Goal: Task Accomplishment & Management: Manage account settings

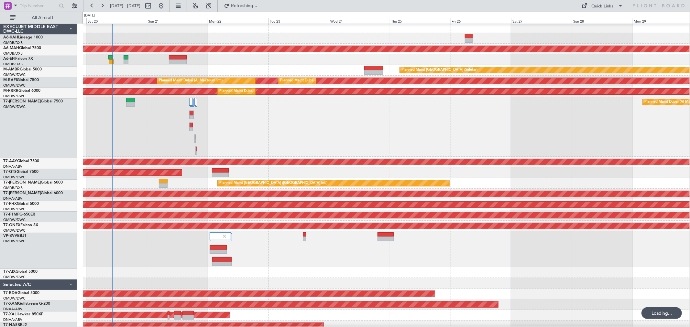
scroll to position [2, 0]
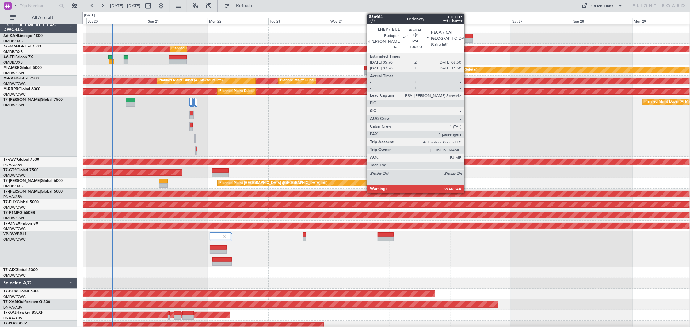
click at [467, 38] on div at bounding box center [469, 36] width 8 height 5
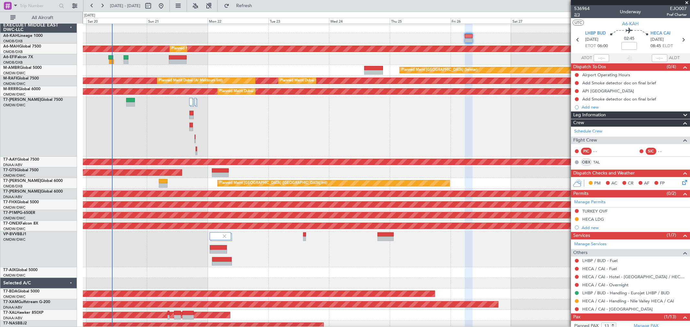
click at [582, 15] on span "2/3" at bounding box center [582, 14] width 16 height 5
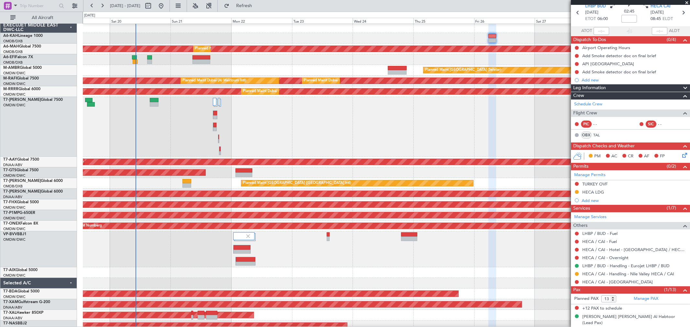
scroll to position [0, 0]
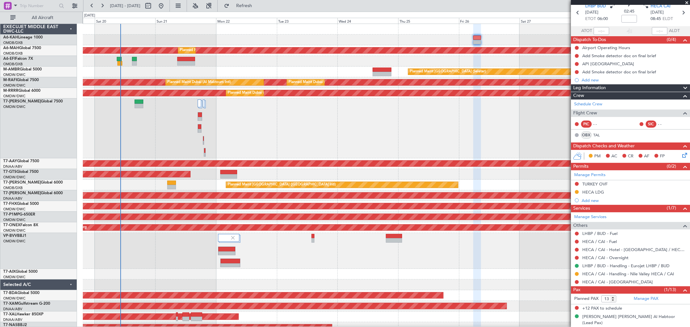
click at [324, 115] on div "Planned Maint Dubai (Al Maktoum Intl)" at bounding box center [386, 129] width 607 height 60
click at [258, 5] on span "Refresh" at bounding box center [244, 6] width 27 height 5
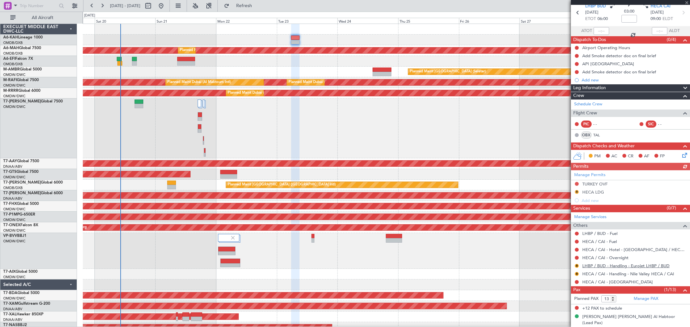
click at [611, 267] on link "LHBP / BUD - Handling - Eurojet LHBP / BUD" at bounding box center [625, 265] width 87 height 5
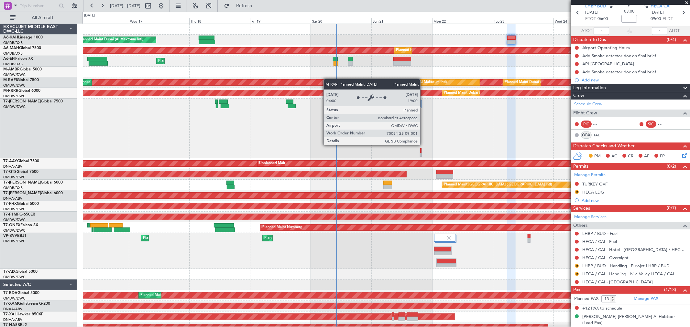
click at [439, 82] on div "Planned Maint Dubai (Al Maktoum Intl) Planned Maint [GEOGRAPHIC_DATA] ([GEOGRAP…" at bounding box center [386, 184] width 607 height 320
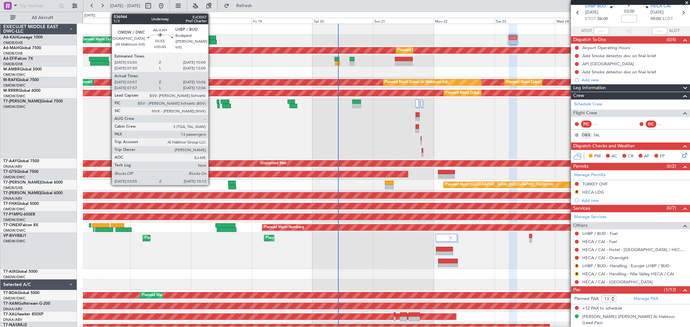
click at [212, 41] on div at bounding box center [209, 42] width 16 height 5
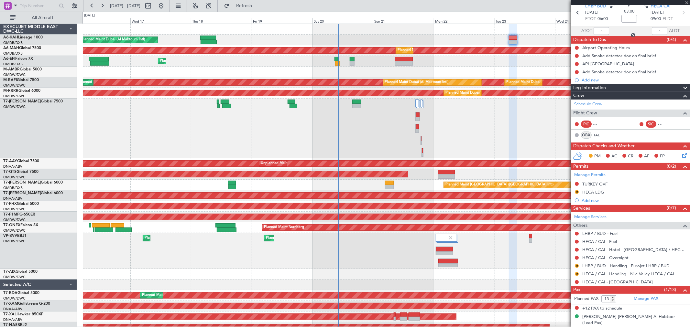
type input "+00:45"
type input "04:07"
type input "10:01"
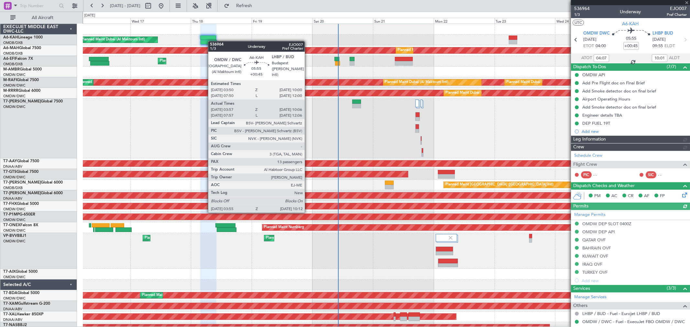
type input "[PERSON_NAME] (ANI)"
type input "7304"
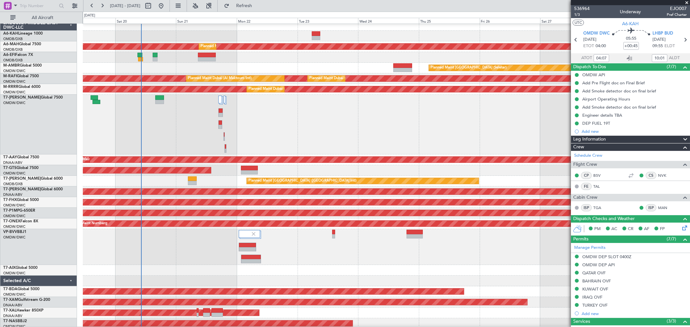
scroll to position [4, 0]
click at [252, 65] on div "Planned Maint [GEOGRAPHIC_DATA] (Seletar)" at bounding box center [386, 68] width 607 height 11
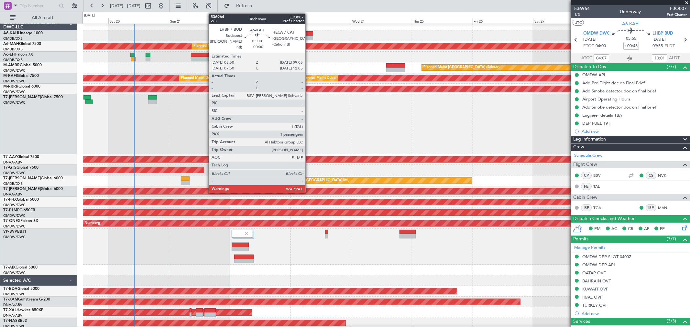
click at [309, 36] on div at bounding box center [309, 38] width 8 height 5
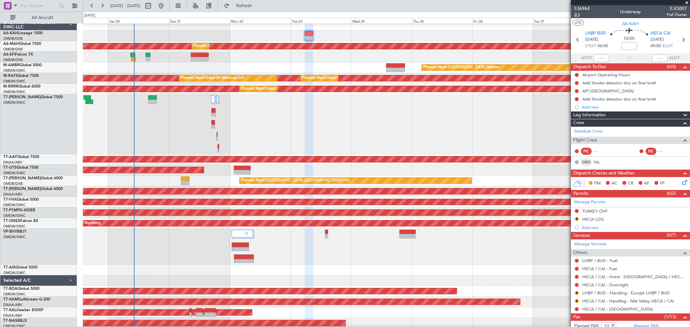
click at [578, 15] on span "2/3" at bounding box center [582, 14] width 16 height 5
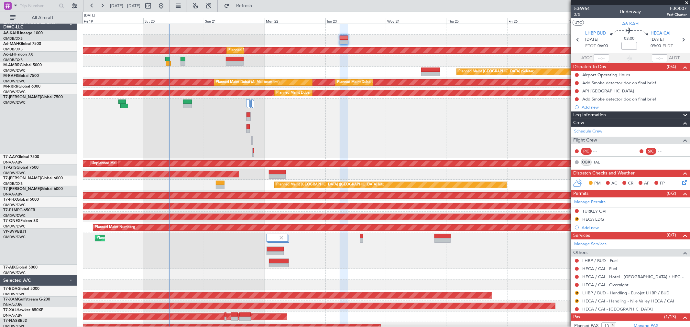
scroll to position [0, 0]
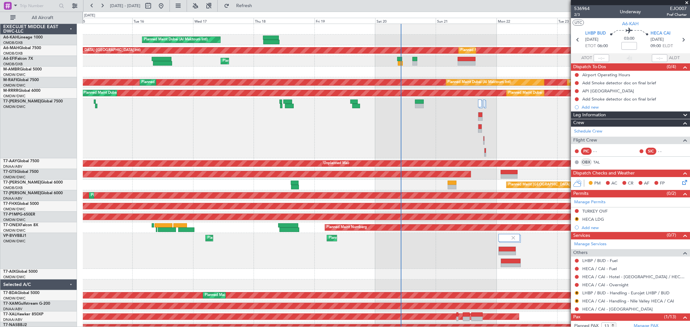
click at [452, 76] on div "Planned Maint [GEOGRAPHIC_DATA] (Seletar)" at bounding box center [386, 72] width 607 height 11
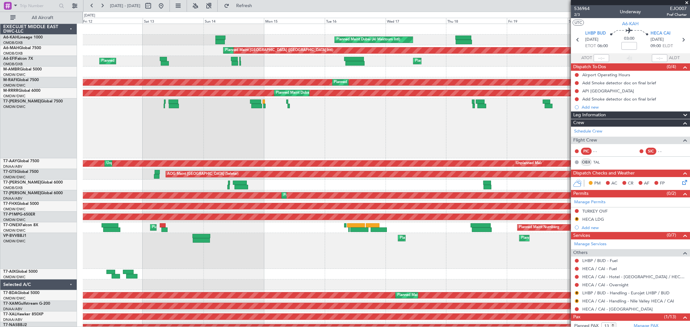
click at [475, 47] on div "Planned Maint Dubai (Al Maktoum Intl) Planned Maint [GEOGRAPHIC_DATA] ([GEOGRAP…" at bounding box center [386, 184] width 607 height 320
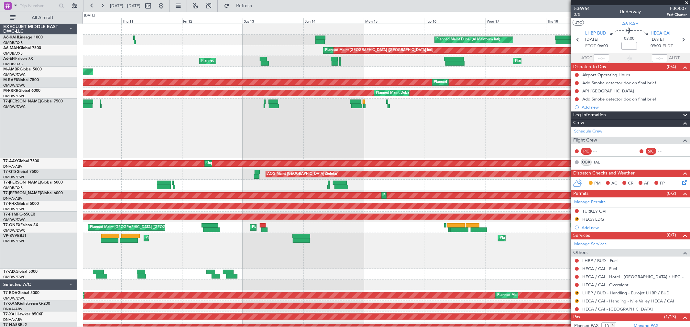
click at [255, 41] on div "Planned Maint Dubai (Al Maktoum Intl)" at bounding box center [386, 40] width 607 height 11
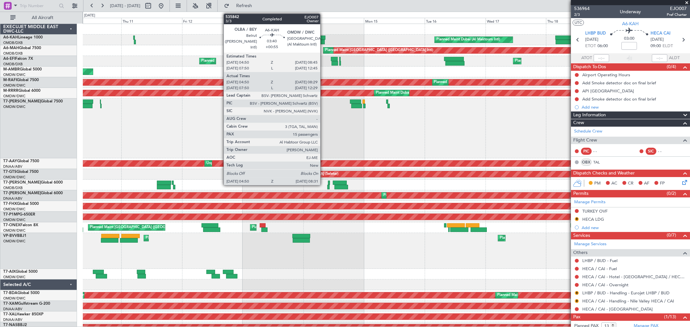
click at [323, 40] on div at bounding box center [319, 42] width 9 height 5
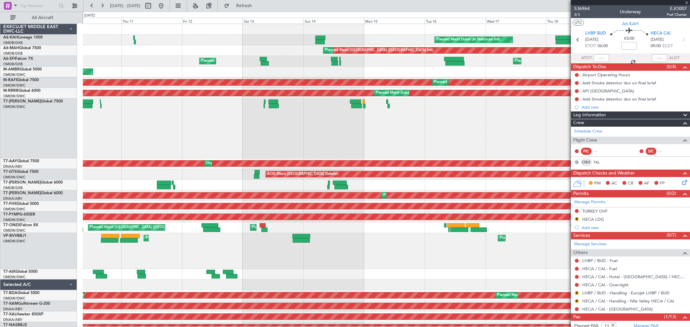
type input "+00:55"
type input "05:00"
type input "08:24"
type input "15"
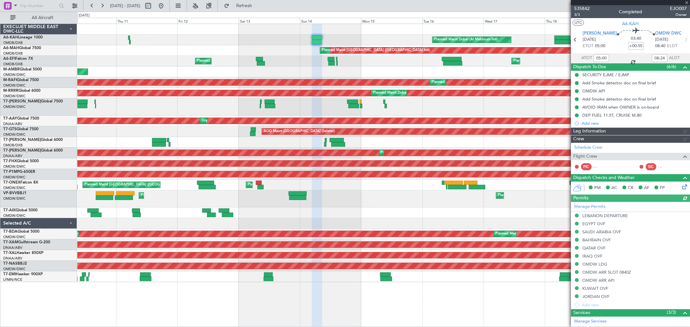
type input "Dherander Fithani (DHF)"
type input "7284"
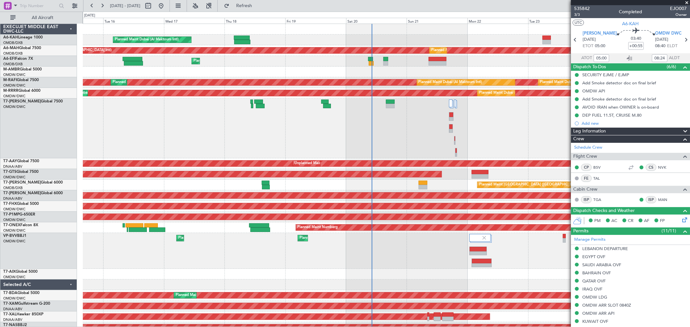
click at [211, 34] on div at bounding box center [386, 29] width 607 height 11
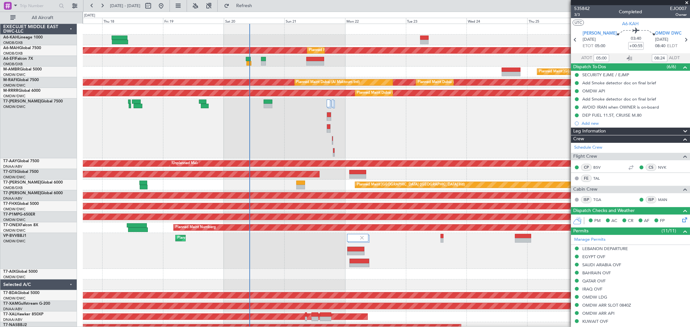
scroll to position [0, 0]
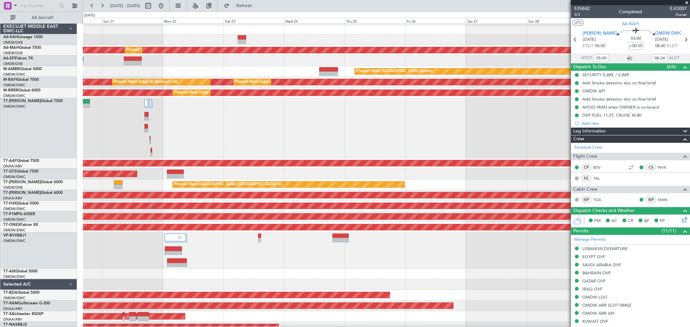
click at [280, 34] on div at bounding box center [386, 39] width 607 height 11
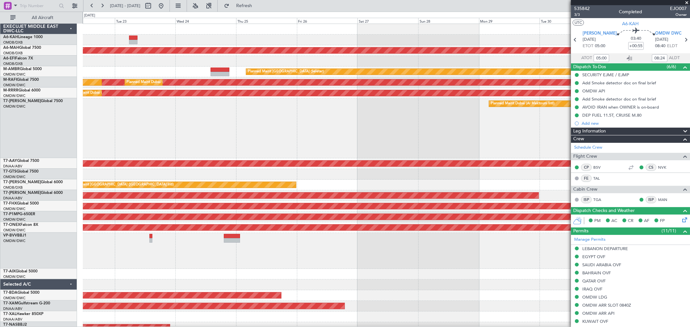
scroll to position [0, 0]
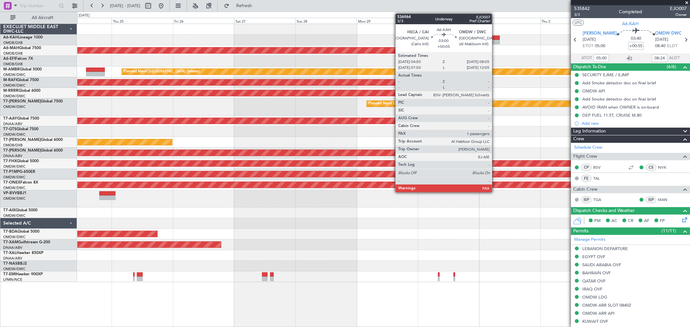
click at [495, 42] on div at bounding box center [495, 42] width 8 height 5
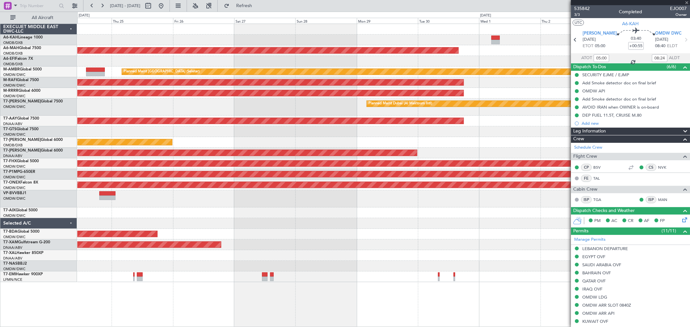
type input "+00:05"
type input "13"
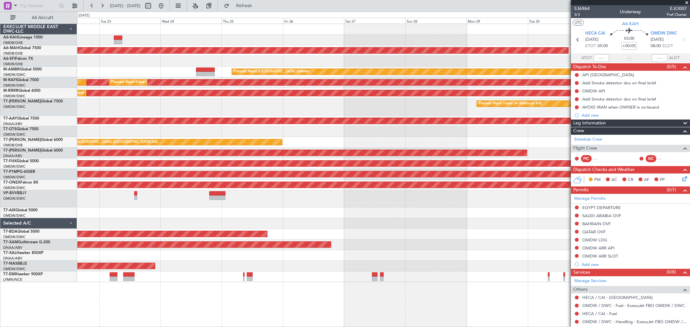
click at [412, 39] on div "Planned Maint [GEOGRAPHIC_DATA] ([GEOGRAPHIC_DATA] Intl) Planned Maint [GEOGRAP…" at bounding box center [383, 153] width 612 height 258
click at [580, 15] on span "3/3" at bounding box center [582, 14] width 16 height 5
click at [258, 5] on span "Refresh" at bounding box center [244, 6] width 27 height 5
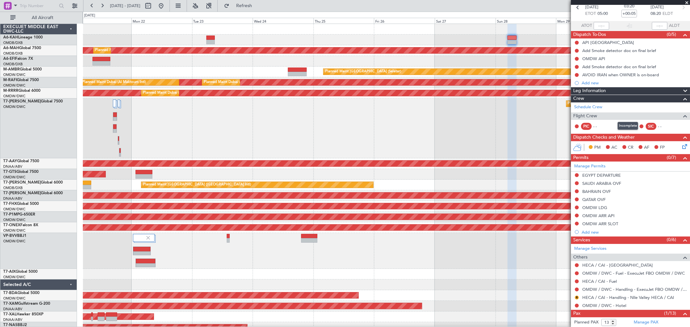
scroll to position [20, 0]
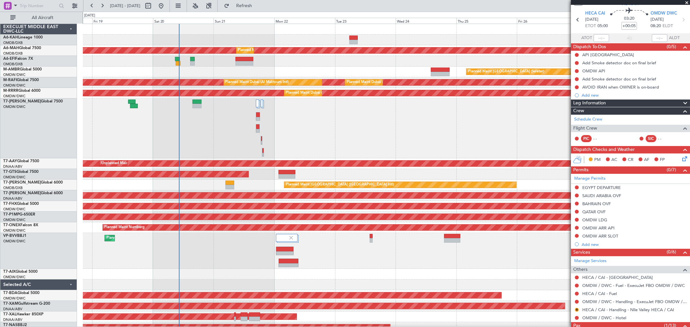
click at [332, 40] on div "Planned Maint Dubai (Al Maktoum Intl)" at bounding box center [386, 40] width 607 height 11
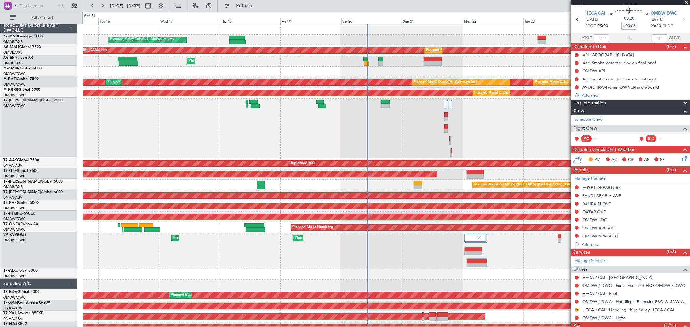
scroll to position [0, 0]
click at [444, 47] on div "Planned Maint Dubai (Al Maktoum Intl) Planned Maint [GEOGRAPHIC_DATA] ([GEOGRAP…" at bounding box center [386, 184] width 607 height 320
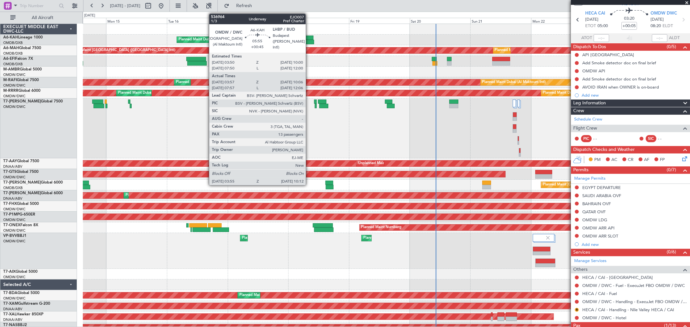
click at [309, 40] on div at bounding box center [306, 42] width 16 height 5
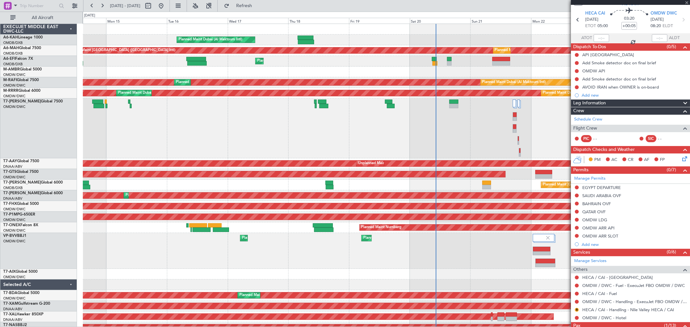
type input "+00:45"
type input "04:07"
type input "10:01"
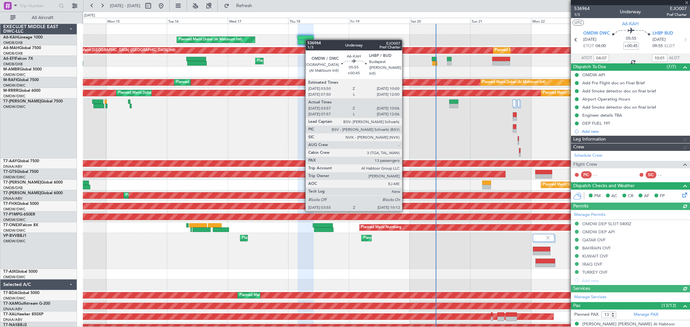
type input "[PERSON_NAME] (ANI)"
type input "7304"
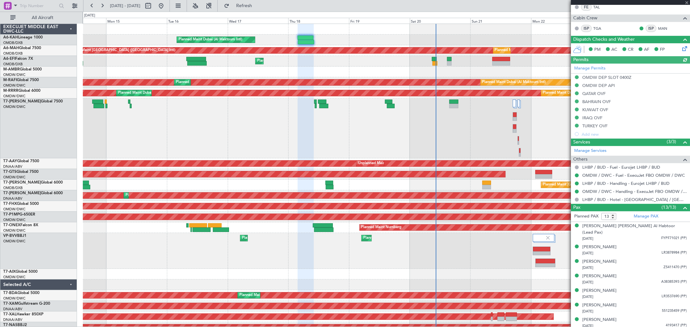
scroll to position [215, 0]
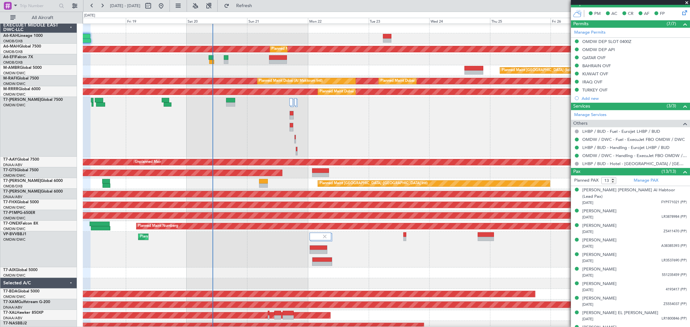
click at [239, 41] on div "Planned Maint Dubai (Al Maktoum Intl)" at bounding box center [386, 38] width 607 height 11
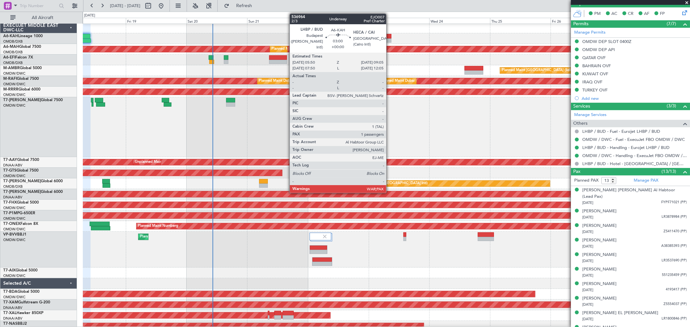
click at [389, 39] on div at bounding box center [387, 40] width 8 height 5
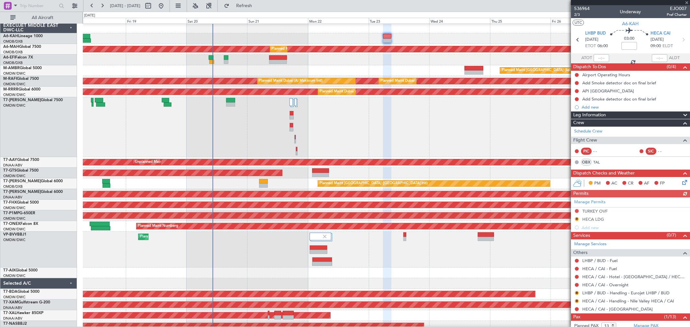
scroll to position [27, 0]
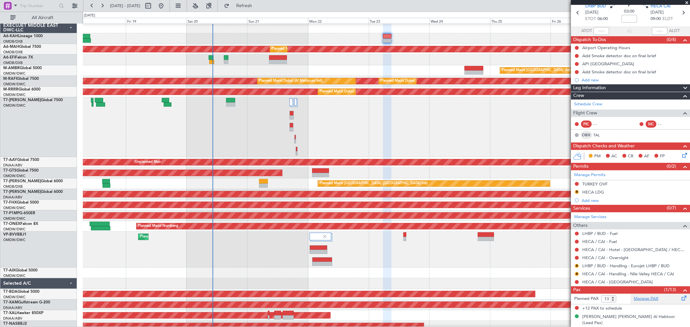
click at [641, 300] on link "Manage PAX" at bounding box center [646, 299] width 25 height 6
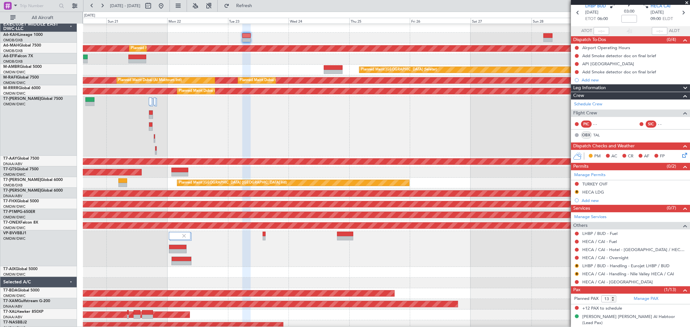
click at [221, 40] on div at bounding box center [386, 38] width 607 height 11
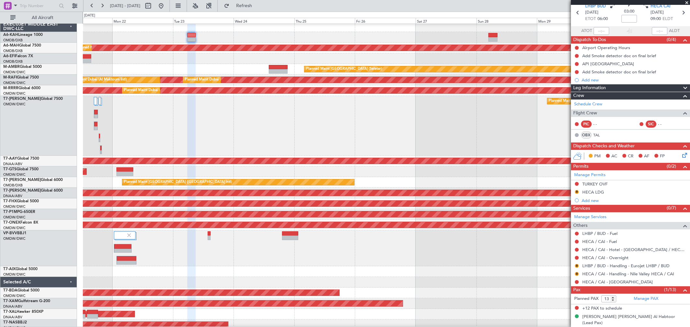
scroll to position [2, 0]
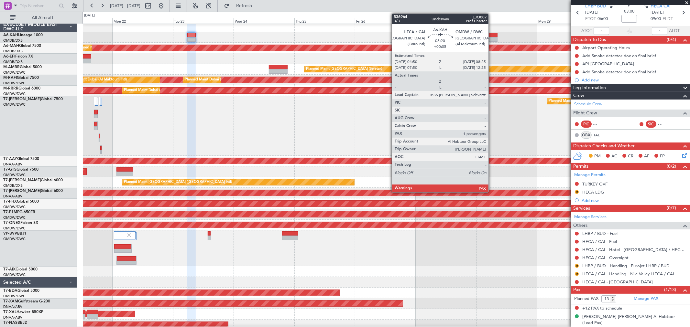
click at [492, 37] on div at bounding box center [492, 39] width 9 height 5
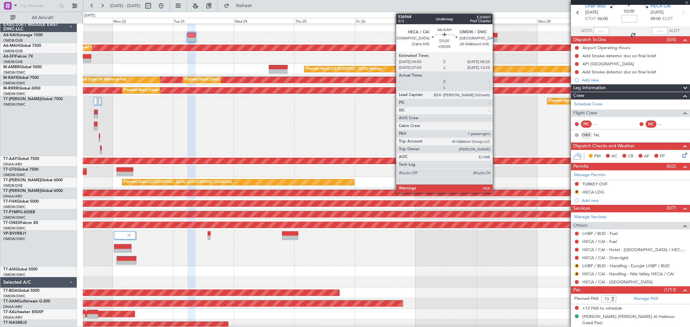
type input "+00:05"
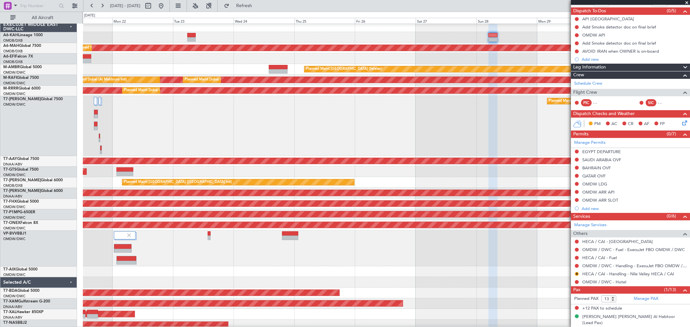
scroll to position [0, 0]
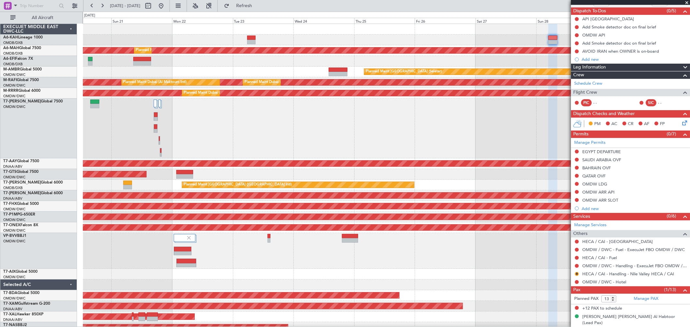
click at [372, 132] on div "Planned Maint Dubai (Al Maktoum Intl)" at bounding box center [386, 129] width 607 height 60
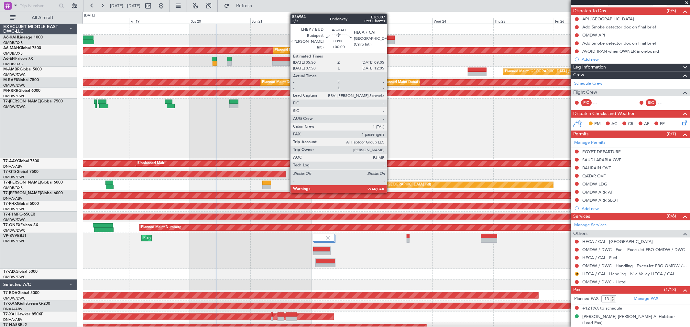
click at [390, 41] on div at bounding box center [390, 42] width 8 height 5
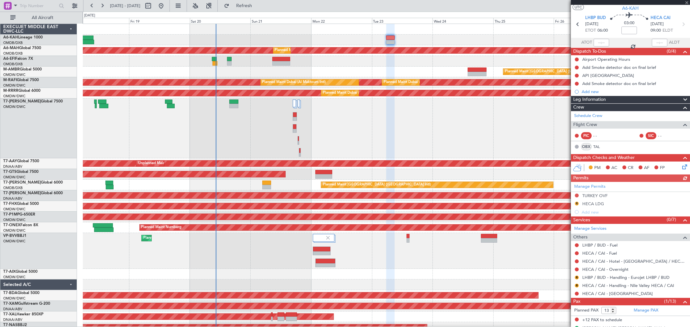
scroll to position [27, 0]
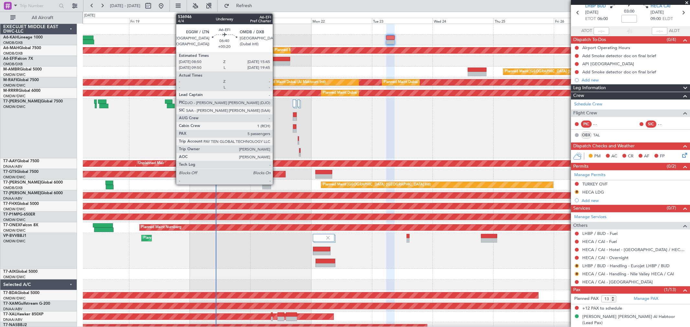
click at [276, 58] on div at bounding box center [281, 59] width 18 height 5
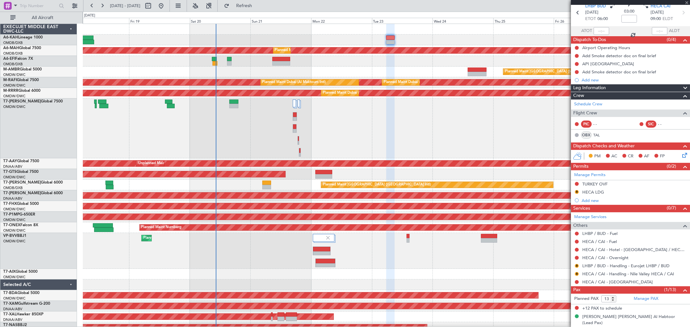
type input "+00:20"
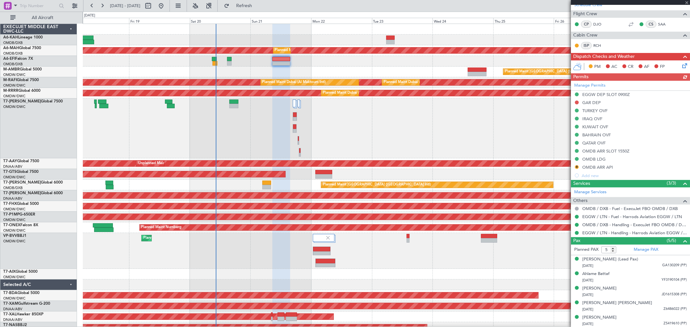
scroll to position [95, 0]
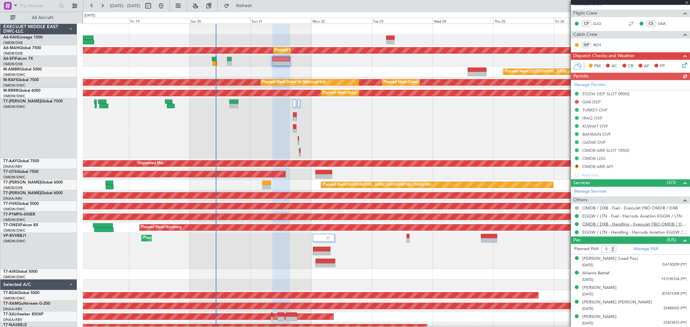
click at [620, 226] on link "OMDB / DXB - Handling - ExecuJet FBO OMDB / DXB" at bounding box center [634, 224] width 104 height 5
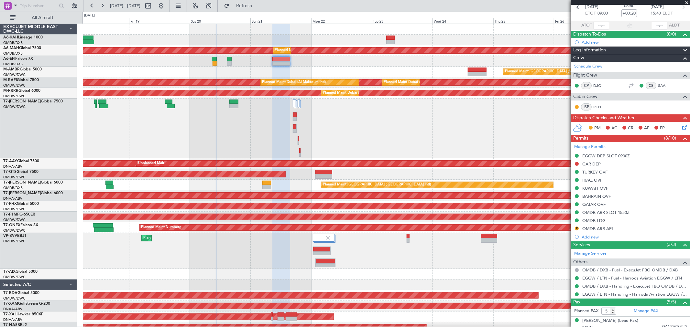
scroll to position [0, 0]
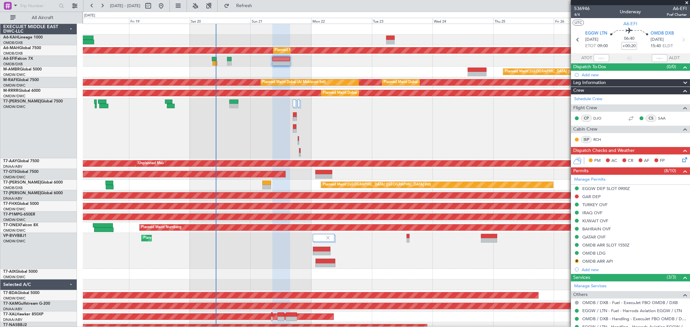
drag, startPoint x: 577, startPoint y: 261, endPoint x: 562, endPoint y: 262, distance: 14.9
click at [576, 261] on button "R" at bounding box center [577, 261] width 4 height 4
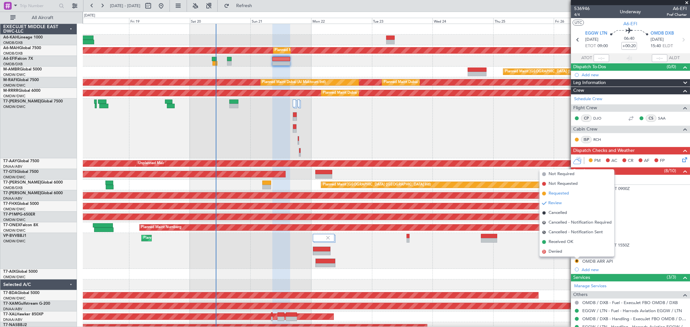
click at [561, 193] on span "Requested" at bounding box center [559, 194] width 20 height 6
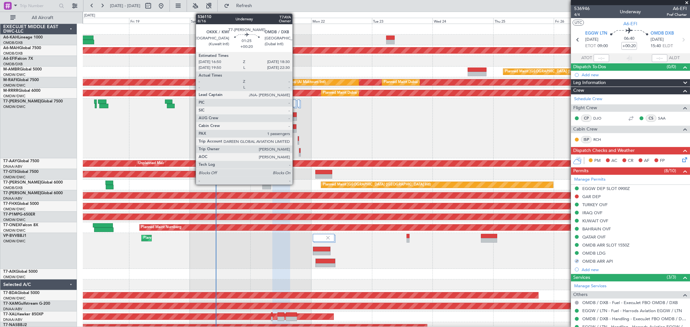
click at [296, 115] on div at bounding box center [295, 115] width 4 height 5
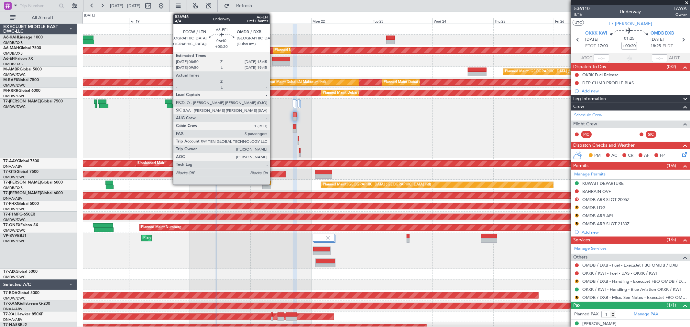
click at [273, 59] on div at bounding box center [281, 59] width 18 height 5
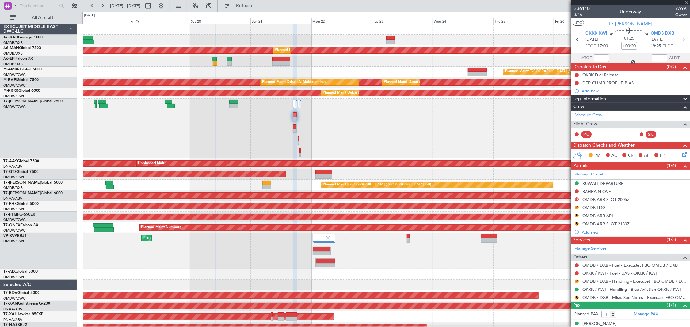
type input "5"
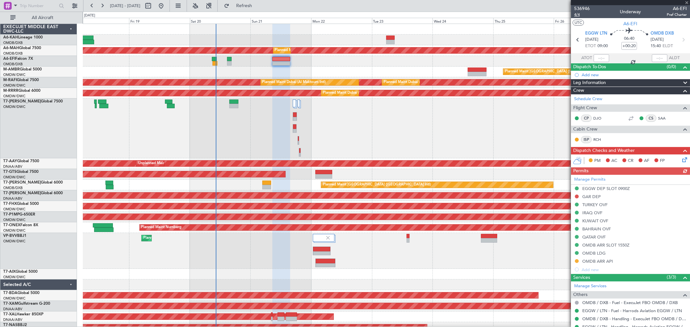
click at [580, 14] on span "4/4" at bounding box center [582, 14] width 16 height 5
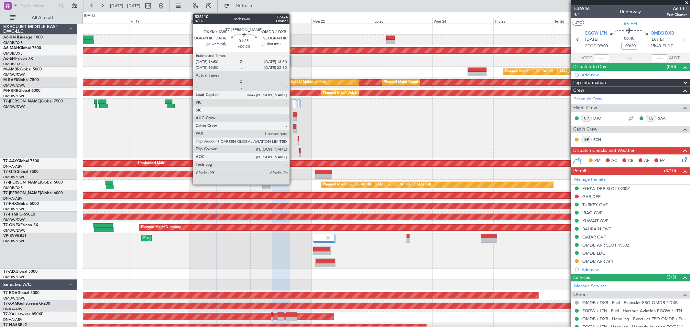
click at [293, 116] on div at bounding box center [295, 115] width 4 height 5
click at [296, 131] on div at bounding box center [294, 131] width 3 height 5
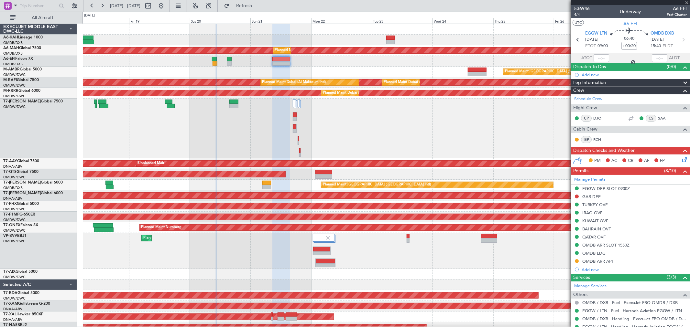
type input "+00:10"
type input "1"
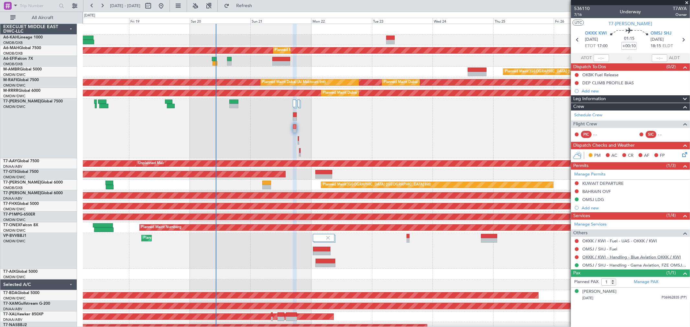
click at [620, 259] on link "OKKK / KWI - Handling - Blue Aviation OKKK / KWI" at bounding box center [631, 257] width 99 height 5
click at [576, 182] on button at bounding box center [577, 183] width 4 height 4
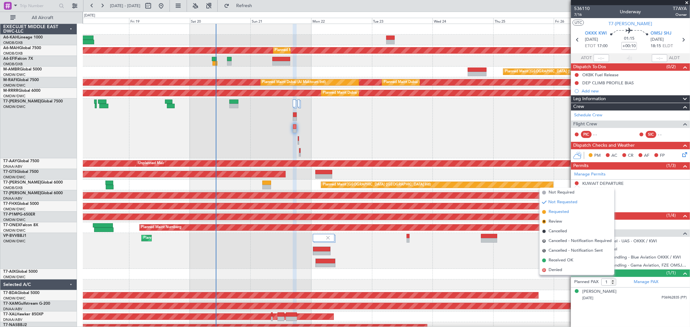
click at [559, 210] on span "Requested" at bounding box center [559, 212] width 20 height 6
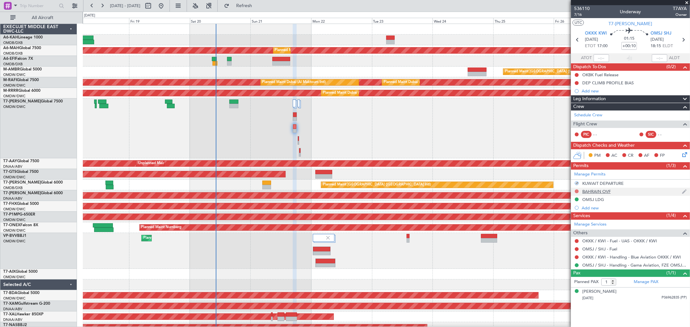
click at [577, 191] on button at bounding box center [577, 192] width 4 height 4
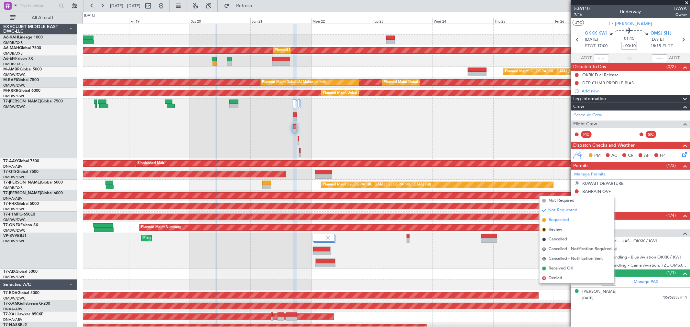
click at [558, 217] on span "Requested" at bounding box center [559, 220] width 20 height 6
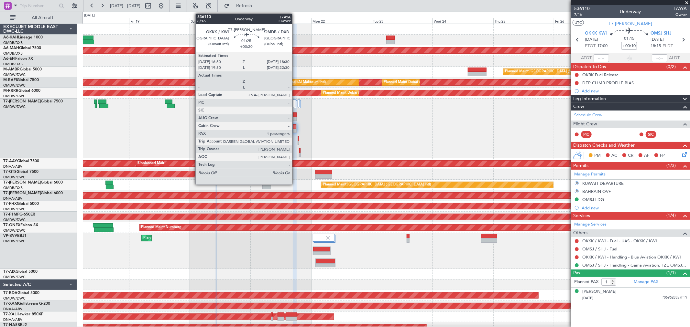
click at [295, 114] on div at bounding box center [295, 115] width 4 height 5
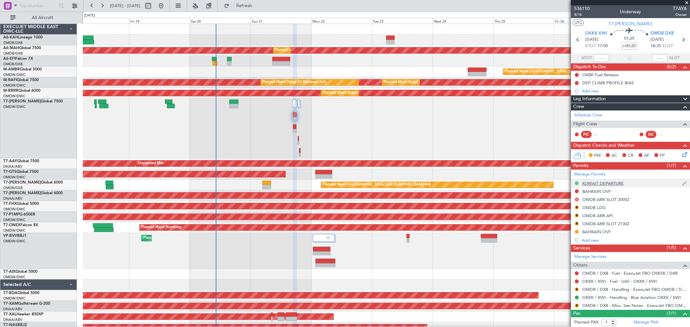
click at [577, 183] on button at bounding box center [577, 183] width 4 height 4
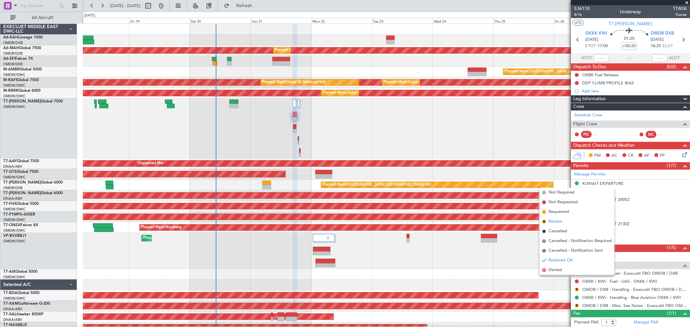
click at [561, 219] on span "Review" at bounding box center [556, 222] width 14 height 6
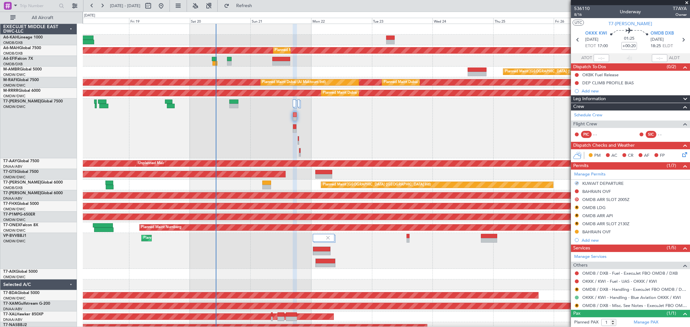
click at [576, 299] on button at bounding box center [577, 298] width 4 height 4
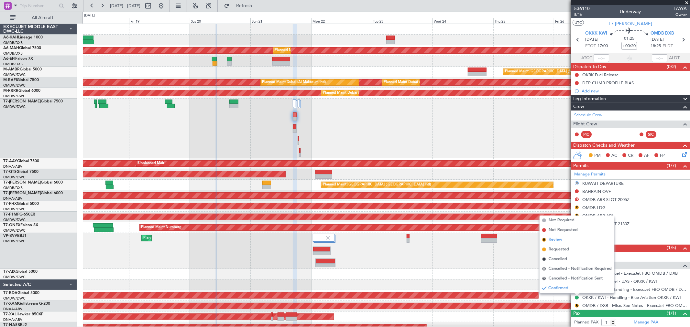
click at [558, 240] on span "Review" at bounding box center [556, 240] width 14 height 6
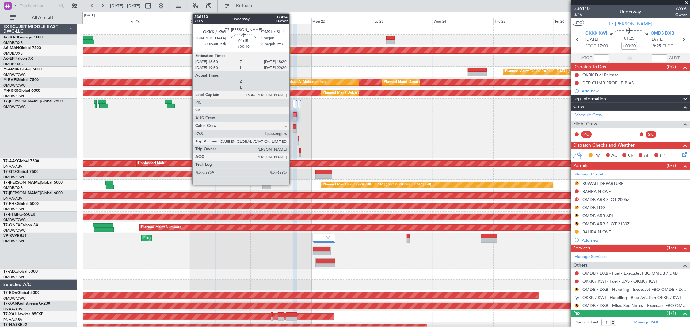
click at [293, 129] on div at bounding box center [295, 128] width 4 height 9
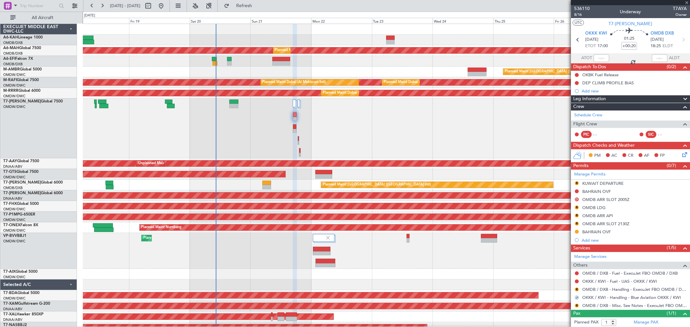
type input "+00:10"
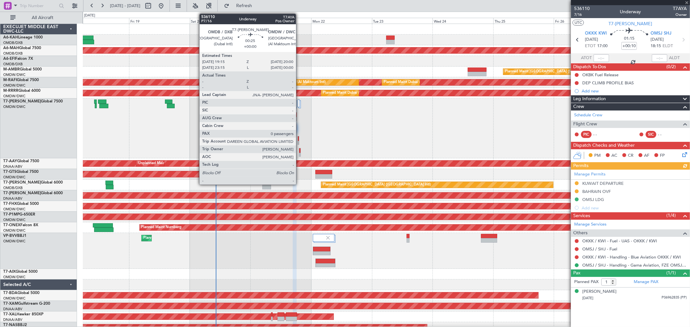
click at [299, 154] on div at bounding box center [299, 155] width 1 height 5
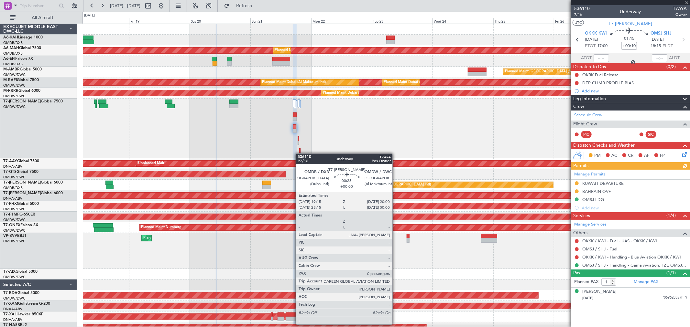
type input "0"
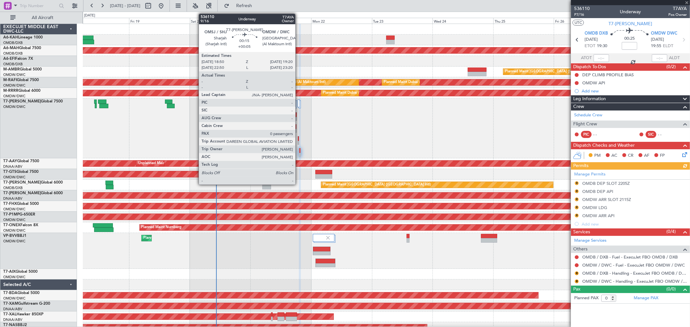
click at [299, 140] on div at bounding box center [298, 138] width 1 height 5
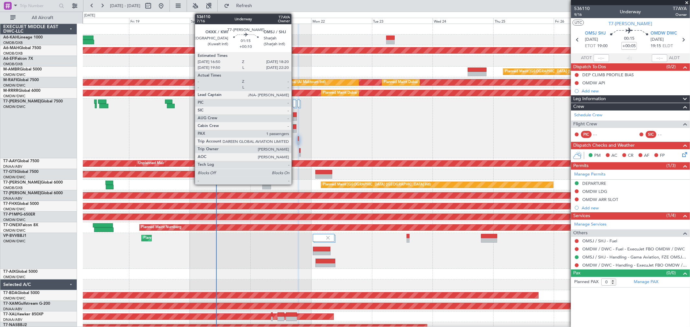
click at [295, 130] on div at bounding box center [294, 131] width 3 height 5
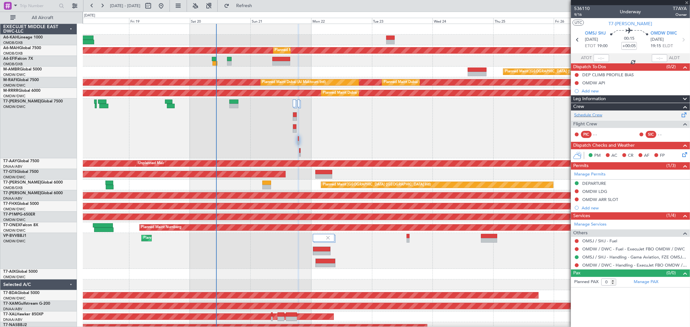
type input "+00:10"
type input "1"
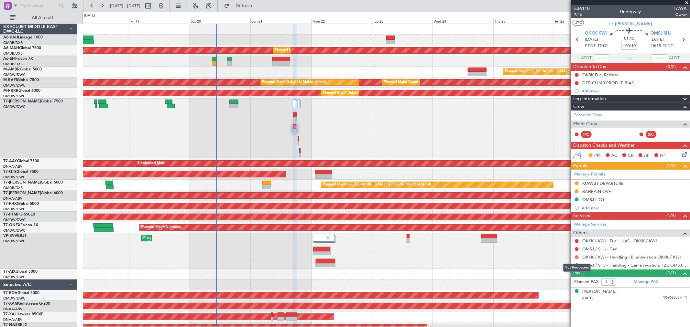
click at [577, 256] on button at bounding box center [577, 258] width 4 height 4
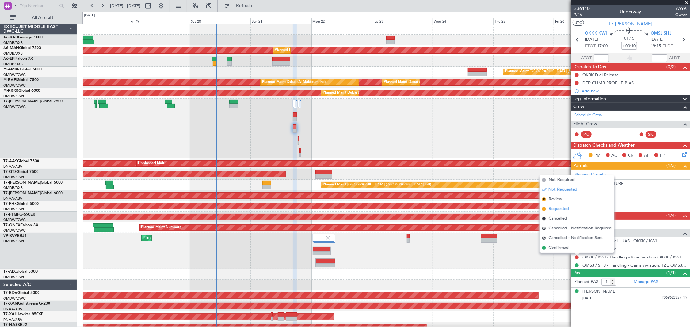
click at [560, 209] on span "Requested" at bounding box center [559, 209] width 20 height 6
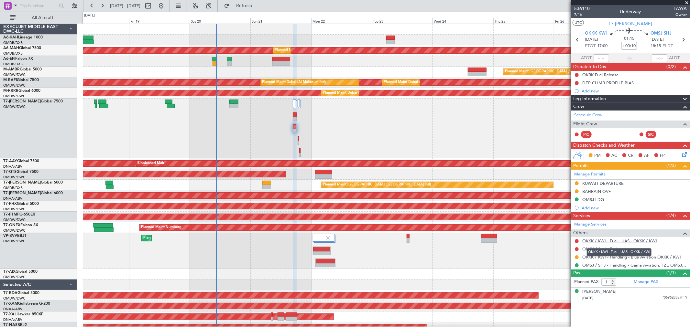
click at [609, 243] on link "OKKK / KWI - Fuel - UAS - OKKK / KWI" at bounding box center [619, 240] width 75 height 5
click at [576, 248] on button at bounding box center [577, 249] width 4 height 4
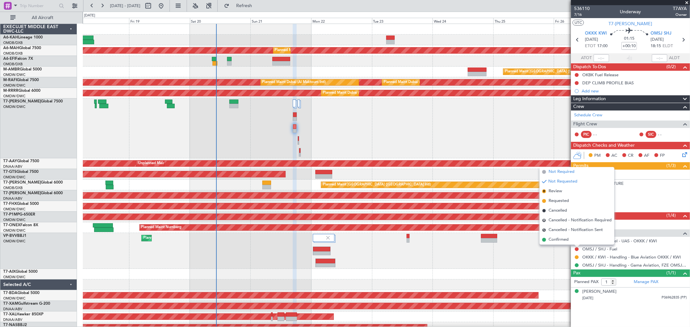
click at [558, 172] on span "Not Required" at bounding box center [562, 172] width 26 height 6
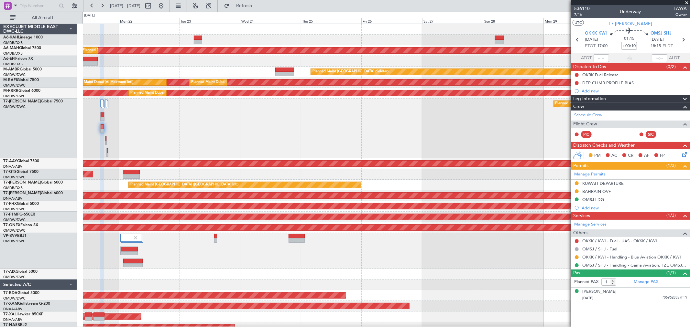
click at [306, 40] on div "Planned Maint [GEOGRAPHIC_DATA] ([GEOGRAPHIC_DATA] Intl) Planned Maint [GEOGRAP…" at bounding box center [386, 184] width 607 height 320
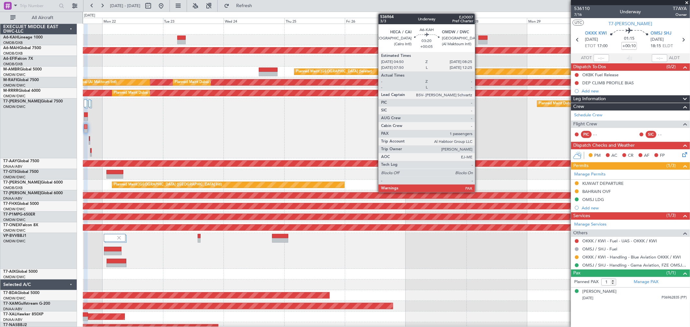
click at [478, 37] on div at bounding box center [482, 38] width 9 height 5
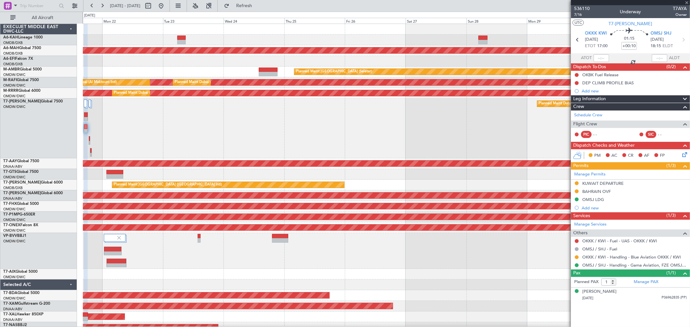
type input "+00:05"
type input "13"
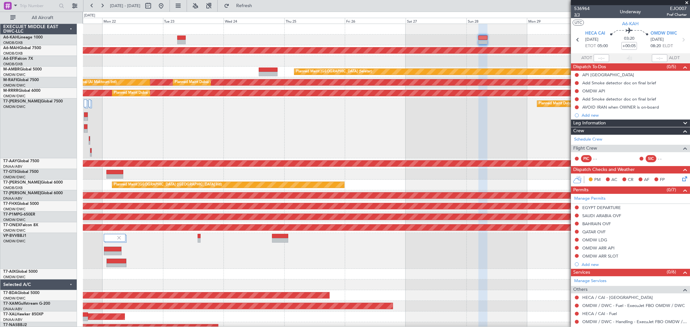
click at [581, 15] on span "3/3" at bounding box center [582, 14] width 16 height 5
click at [583, 15] on span "3/3" at bounding box center [582, 14] width 16 height 5
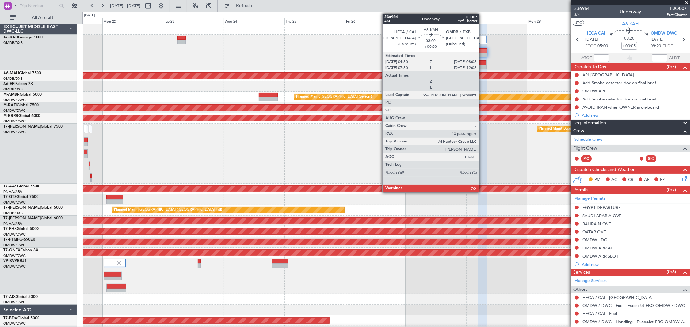
click at [482, 65] on div at bounding box center [483, 67] width 8 height 5
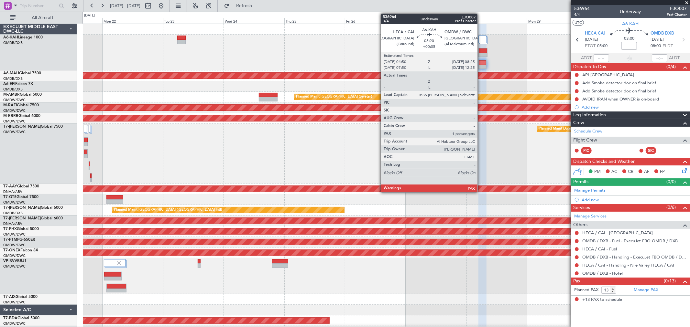
click at [481, 54] on div at bounding box center [483, 55] width 9 height 5
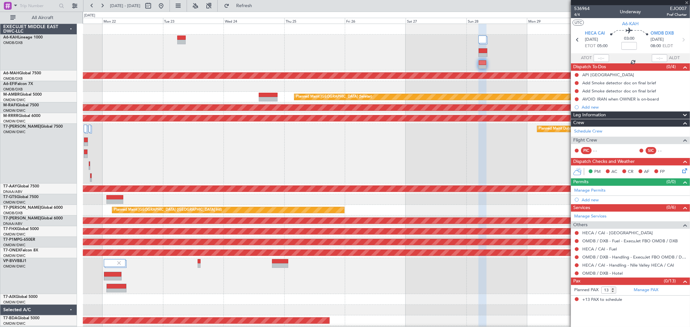
type input "+00:05"
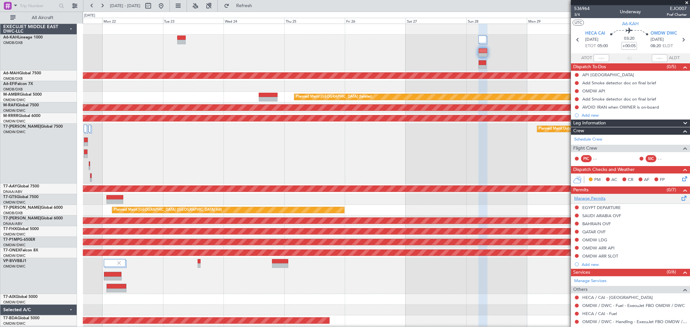
click at [592, 200] on link "Manage Permits" at bounding box center [589, 199] width 31 height 6
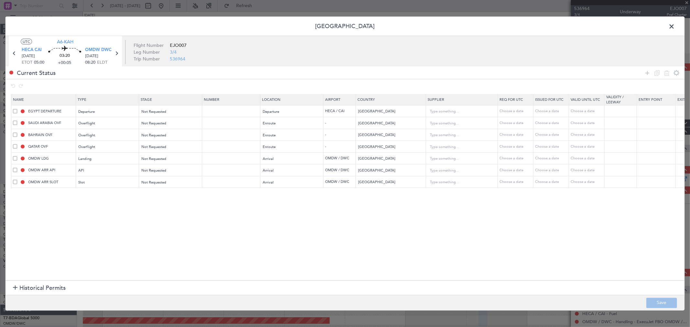
click at [28, 290] on span "Historical Permits" at bounding box center [42, 288] width 46 height 9
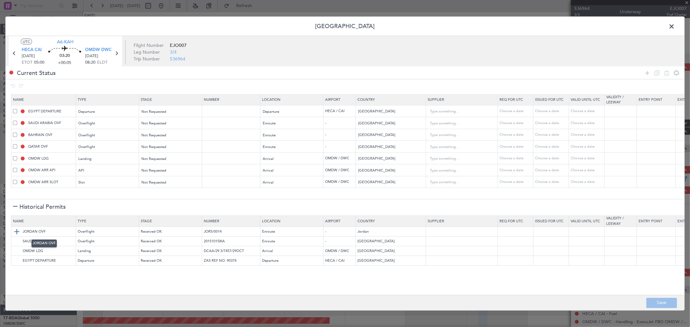
click at [19, 233] on img at bounding box center [17, 232] width 8 height 8
click at [672, 305] on button "Save" at bounding box center [661, 303] width 31 height 10
click at [672, 25] on div at bounding box center [344, 164] width 679 height 294
type input "NNN"
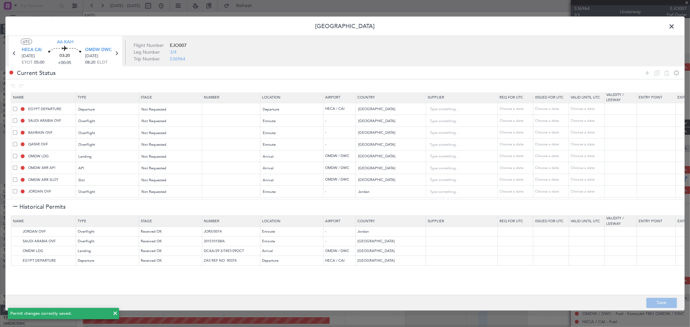
click at [675, 25] on span at bounding box center [675, 28] width 0 height 13
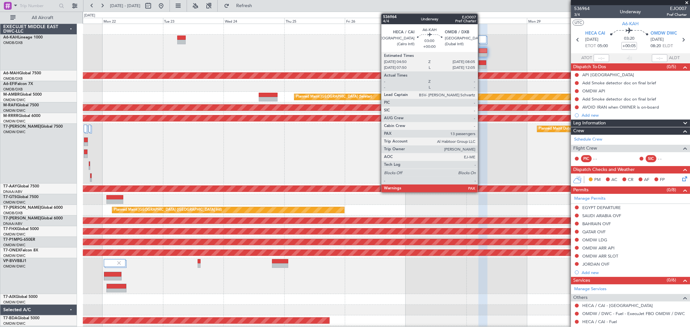
click at [481, 65] on div at bounding box center [483, 67] width 8 height 5
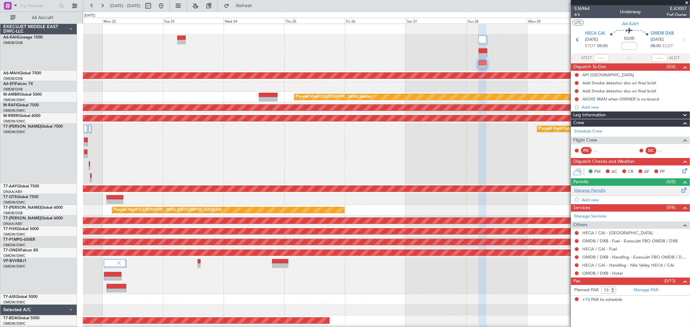
click at [599, 189] on link "Manage Permits" at bounding box center [589, 191] width 31 height 6
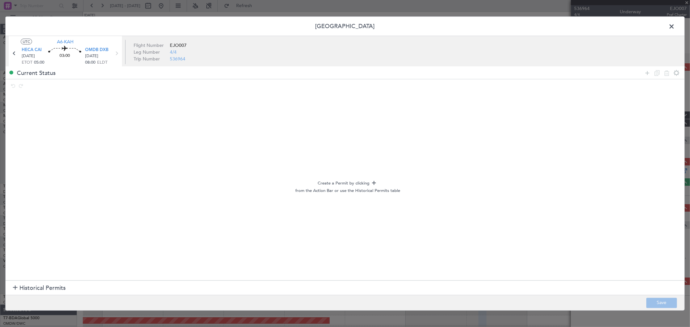
click at [50, 294] on section "Historical Permits" at bounding box center [344, 288] width 679 height 16
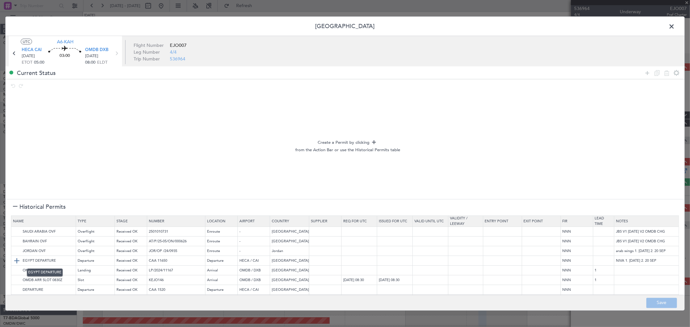
click at [17, 261] on img at bounding box center [17, 261] width 8 height 8
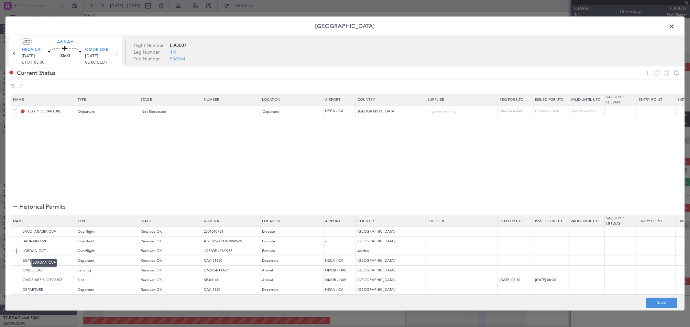
click at [17, 251] on img at bounding box center [17, 252] width 8 height 8
click at [18, 232] on img at bounding box center [17, 232] width 8 height 8
click at [18, 241] on img at bounding box center [17, 242] width 8 height 8
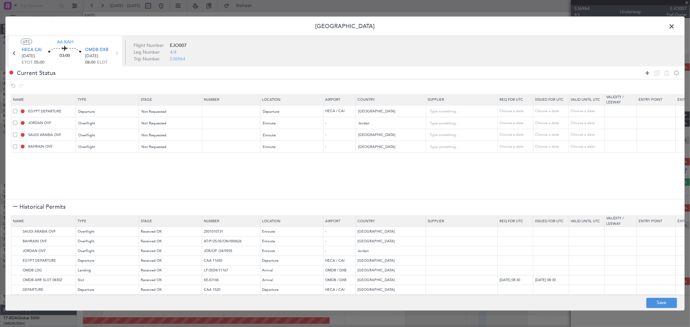
click at [648, 73] on icon at bounding box center [647, 73] width 8 height 8
click at [111, 158] on div "Type" at bounding box center [106, 159] width 54 height 10
click at [93, 206] on span "Overflight" at bounding box center [108, 204] width 58 height 10
click at [272, 161] on span "Select an option" at bounding box center [276, 159] width 27 height 5
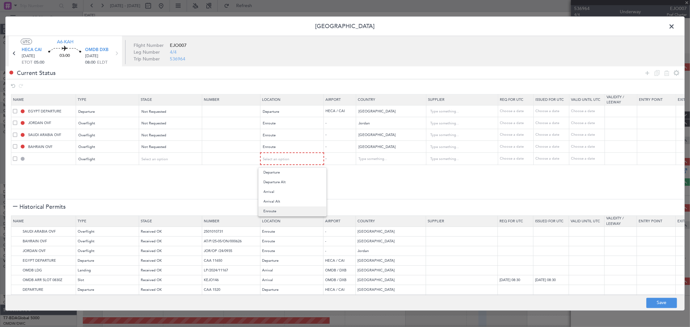
click at [279, 211] on span "Enroute" at bounding box center [293, 212] width 58 height 10
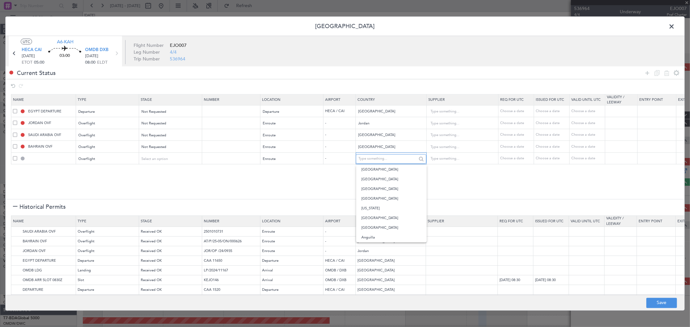
click at [368, 162] on input "text" at bounding box center [387, 159] width 58 height 10
click at [377, 170] on span "[GEOGRAPHIC_DATA]" at bounding box center [391, 170] width 60 height 10
type input "[GEOGRAPHIC_DATA]"
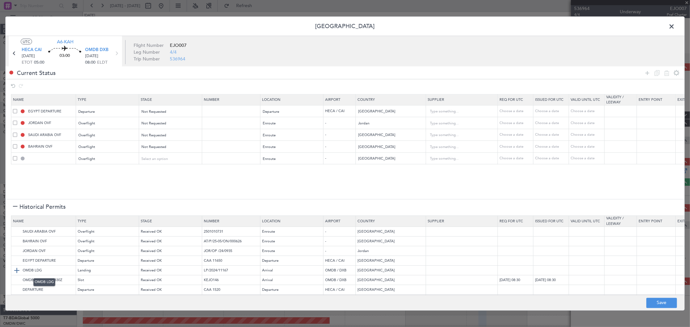
click at [17, 267] on img at bounding box center [17, 271] width 8 height 8
click at [17, 276] on td "OMDB LDG" at bounding box center [43, 271] width 65 height 10
click at [17, 279] on img at bounding box center [17, 281] width 8 height 8
click at [649, 73] on icon at bounding box center [647, 73] width 8 height 8
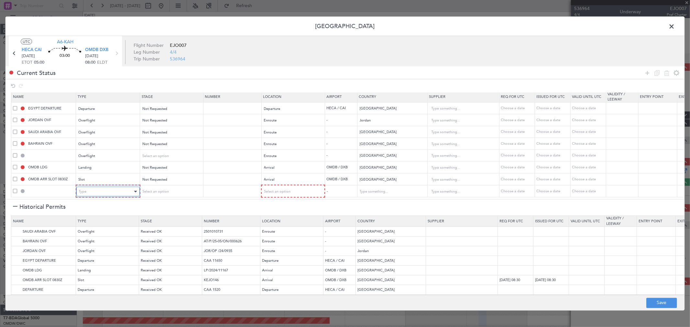
click at [99, 191] on div "Type" at bounding box center [106, 192] width 54 height 10
click at [97, 219] on span "API" at bounding box center [108, 220] width 58 height 10
click at [297, 187] on div "Select an option" at bounding box center [290, 192] width 54 height 10
click at [281, 219] on span "Arrival" at bounding box center [293, 220] width 58 height 10
click at [674, 305] on button "Save" at bounding box center [661, 303] width 31 height 10
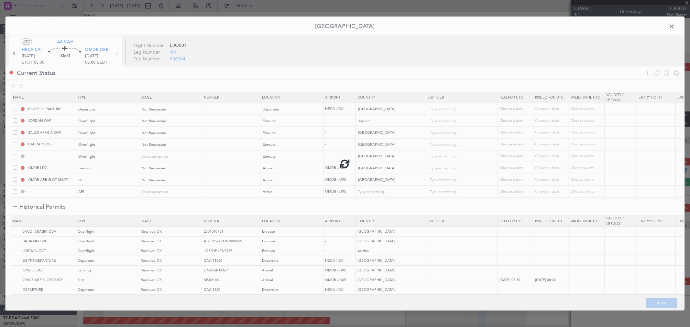
type input "NNN"
type input "QATAR OVF"
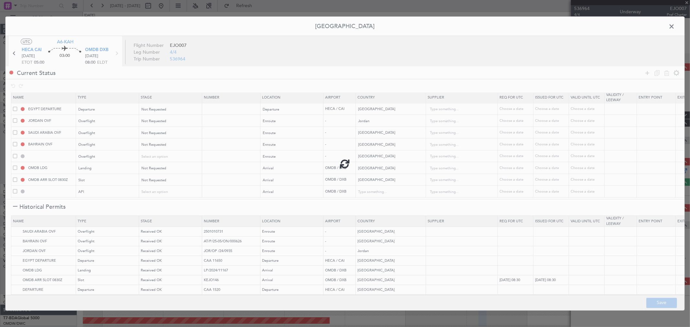
type input "NNN"
type input "2"
type input "NNN"
type input "1"
type input "OMDB ARR SLOT"
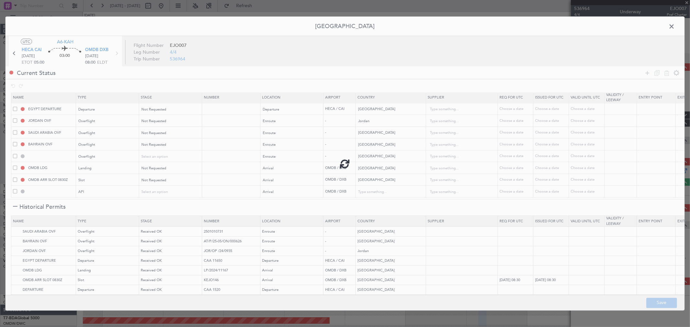
type input "NNN"
type input "1"
type input "OMDB ARR API"
type input "[GEOGRAPHIC_DATA]"
type input "NNN"
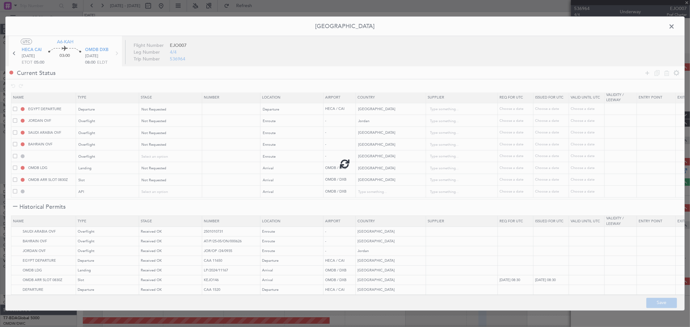
type input "1"
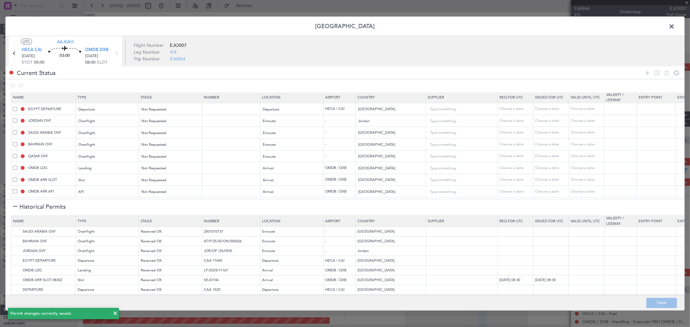
click at [675, 27] on span at bounding box center [675, 28] width 0 height 13
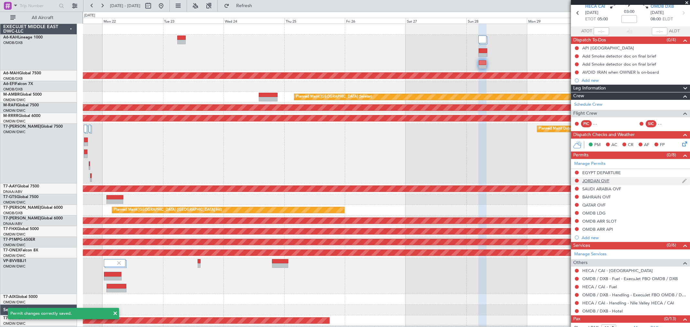
scroll to position [41, 0]
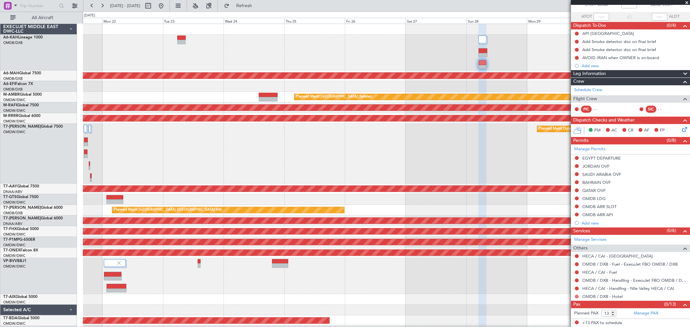
click at [575, 298] on button at bounding box center [577, 297] width 4 height 4
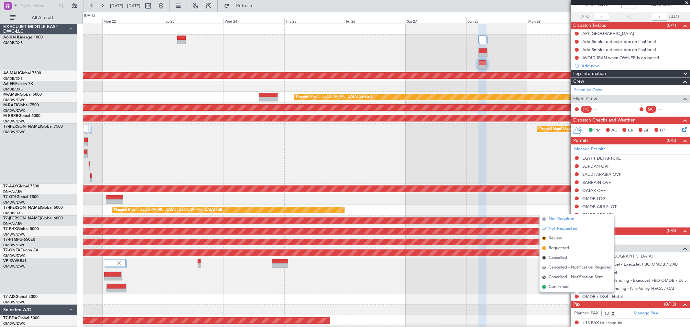
click at [559, 216] on span "Not Required" at bounding box center [562, 219] width 26 height 6
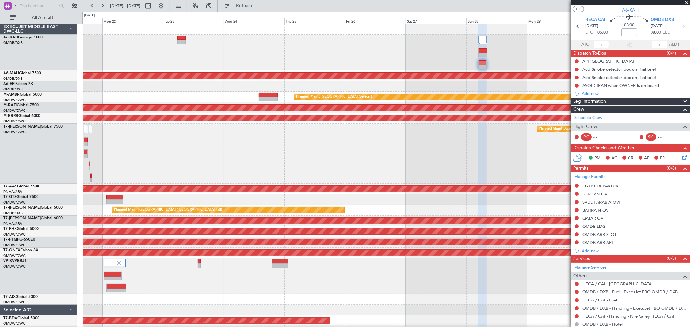
scroll to position [0, 0]
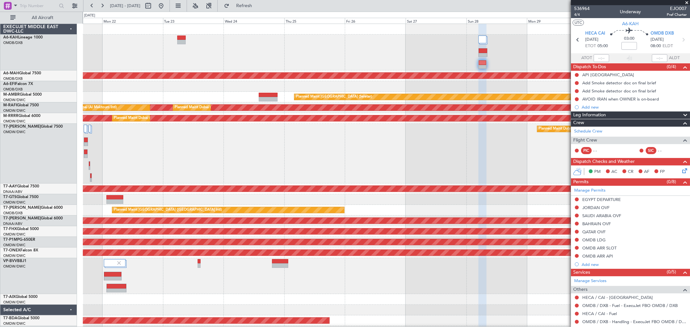
click at [623, 44] on mat-tooltip-component "Flight Time" at bounding box center [627, 50] width 30 height 17
click at [627, 45] on input at bounding box center [629, 46] width 16 height 8
click at [577, 14] on span "4/4" at bounding box center [582, 14] width 16 height 5
click at [258, 4] on span "Refresh" at bounding box center [244, 6] width 27 height 5
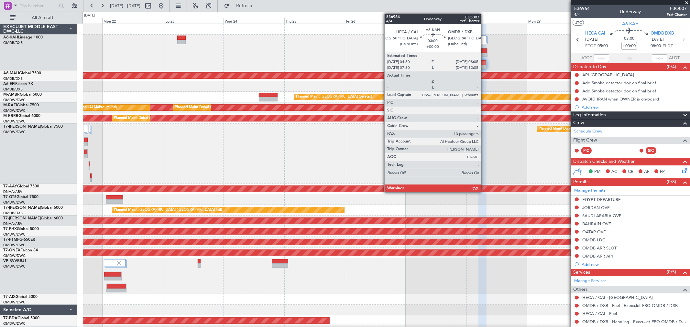
click at [484, 61] on div at bounding box center [483, 62] width 8 height 5
click at [484, 60] on div at bounding box center [483, 62] width 8 height 5
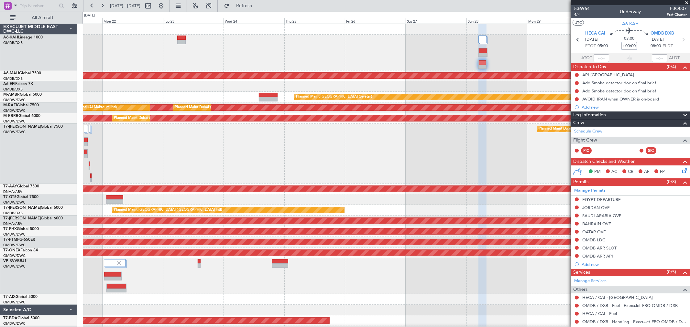
drag, startPoint x: 632, startPoint y: 47, endPoint x: 637, endPoint y: 57, distance: 11.1
click at [632, 47] on input "+00:00" at bounding box center [629, 46] width 16 height 8
click at [258, 4] on span "Refresh" at bounding box center [244, 6] width 27 height 5
click at [166, 5] on button at bounding box center [161, 6] width 10 height 10
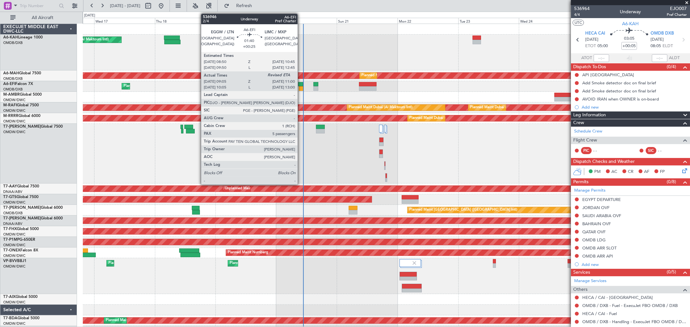
click at [301, 86] on div at bounding box center [301, 88] width 5 height 5
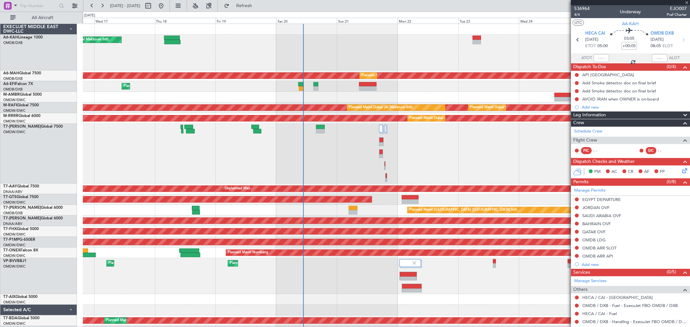
type input "+00:25"
type input "09:15"
type input "5"
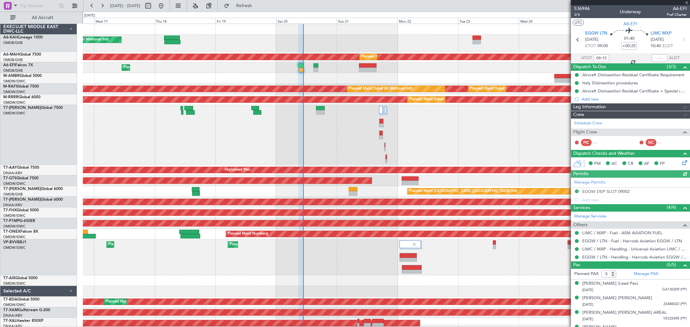
type input "[PERSON_NAME] ([PERSON_NAME])"
type input "7328"
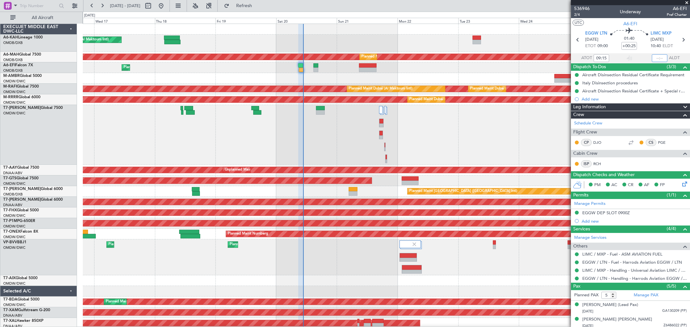
click at [659, 56] on input "text" at bounding box center [660, 58] width 16 height 8
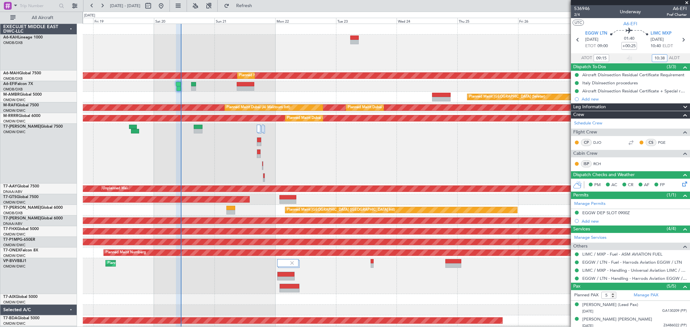
type input "10:38"
click at [686, 3] on span at bounding box center [686, 3] width 6 height 6
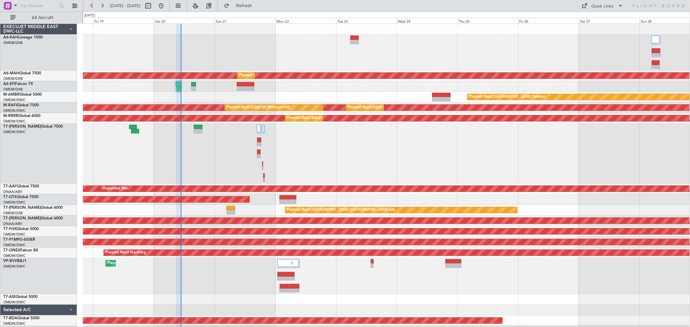
type input "0"
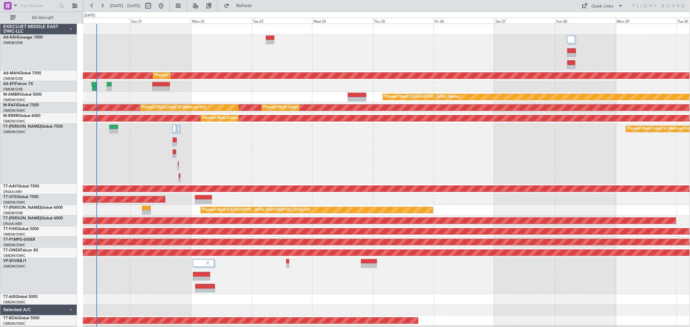
click at [398, 35] on div "Planned Maint [GEOGRAPHIC_DATA] ([GEOGRAPHIC_DATA] Intl) Planned Maint [GEOGRAP…" at bounding box center [386, 196] width 607 height 345
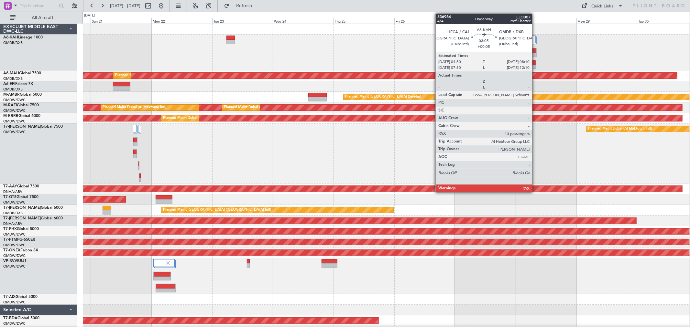
click at [535, 66] on div at bounding box center [532, 67] width 8 height 5
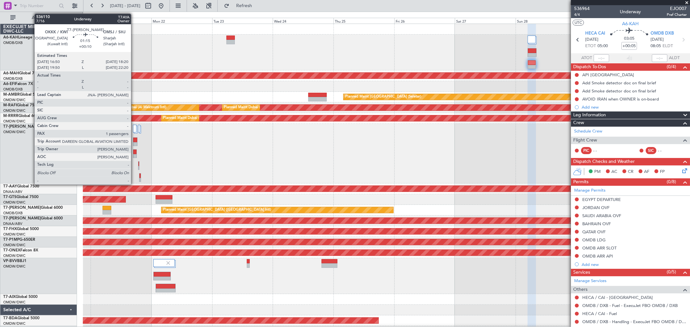
click at [135, 154] on div at bounding box center [134, 156] width 3 height 5
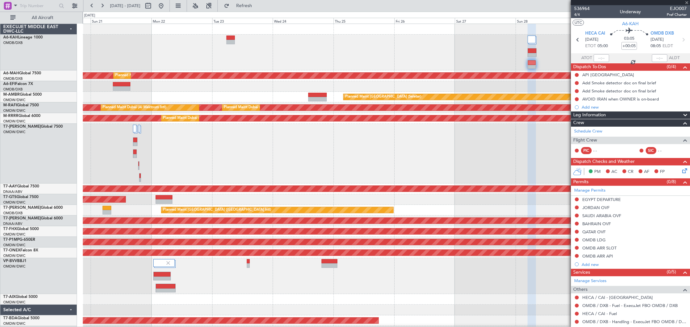
type input "+00:10"
type input "1"
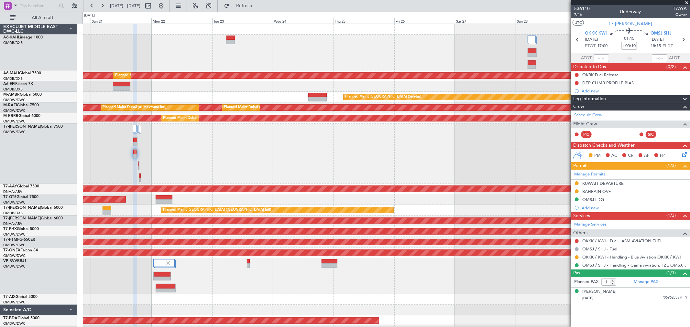
click at [615, 255] on link "OKKK / KWI - Handling - Blue Aviation OKKK / KWI" at bounding box center [631, 257] width 99 height 5
click at [589, 173] on link "Manage Permits" at bounding box center [589, 174] width 31 height 6
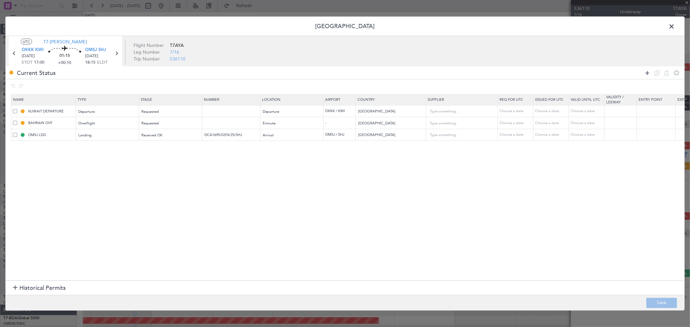
click at [643, 75] on icon at bounding box center [647, 73] width 8 height 8
click at [121, 151] on div "Type" at bounding box center [106, 148] width 54 height 10
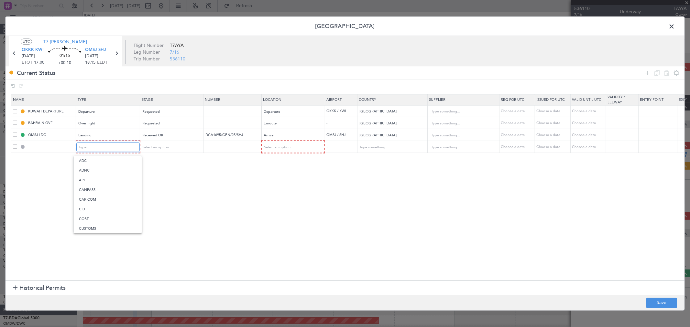
scroll to position [120, 0]
click at [153, 146] on span "Select an option" at bounding box center [155, 147] width 27 height 5
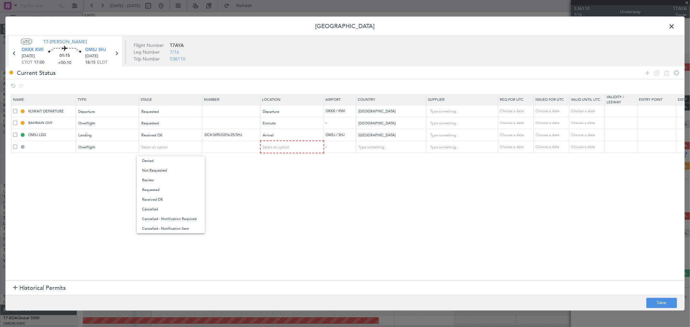
drag, startPoint x: 160, startPoint y: 189, endPoint x: 301, endPoint y: 167, distance: 143.0
click at [160, 189] on span "Requested" at bounding box center [171, 190] width 58 height 10
click at [292, 150] on div "Select an option" at bounding box center [290, 148] width 54 height 10
click at [288, 202] on span "Enroute" at bounding box center [293, 200] width 58 height 10
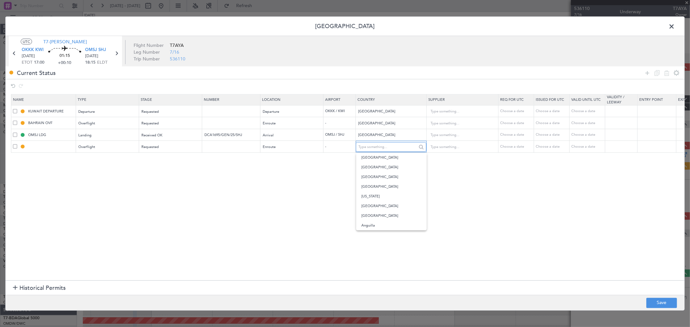
click at [411, 145] on input "text" at bounding box center [387, 147] width 58 height 10
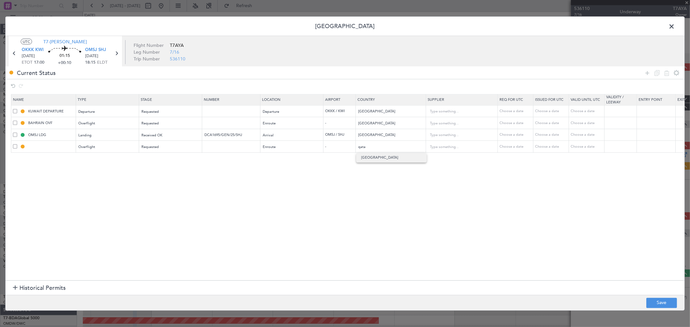
click at [404, 155] on span "[GEOGRAPHIC_DATA]" at bounding box center [391, 158] width 60 height 10
type input "[GEOGRAPHIC_DATA]"
click at [662, 300] on button "Save" at bounding box center [661, 303] width 31 height 10
type input "QATAR OVF"
type input "NNN"
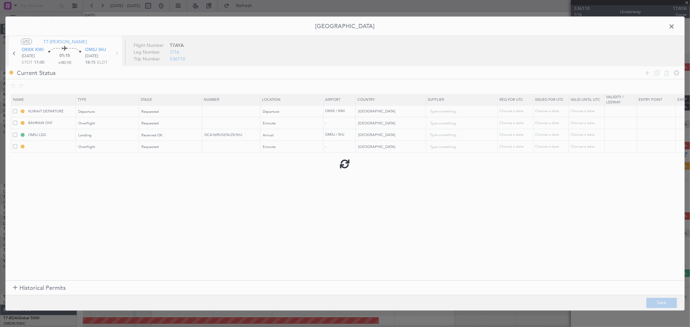
type input "2"
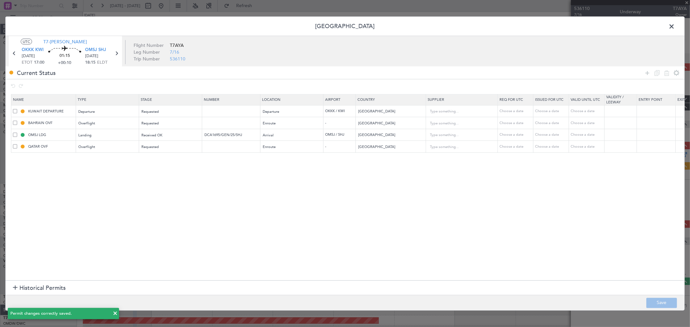
click at [671, 21] on header "[GEOGRAPHIC_DATA]" at bounding box center [344, 26] width 679 height 19
click at [675, 28] on span at bounding box center [675, 28] width 0 height 13
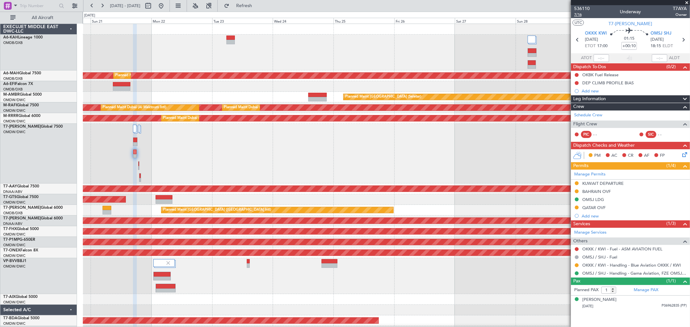
click at [582, 17] on span "7/16" at bounding box center [582, 14] width 16 height 5
click at [607, 208] on div "QATAR OVF" at bounding box center [630, 208] width 119 height 8
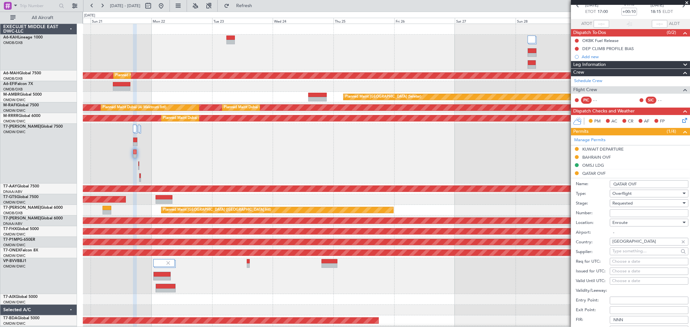
scroll to position [72, 0]
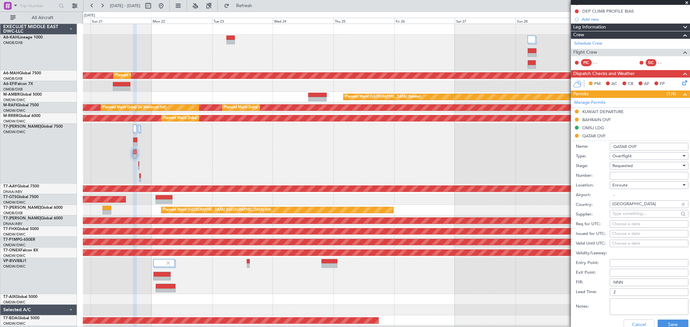
click at [631, 308] on textarea "Notes:" at bounding box center [649, 307] width 79 height 17
paste textarea "1758365176324"
type textarea "1758365176324"
click at [664, 324] on button "Save" at bounding box center [673, 325] width 31 height 10
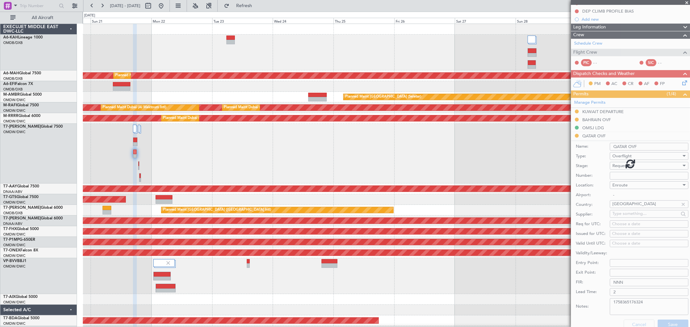
scroll to position [0, 0]
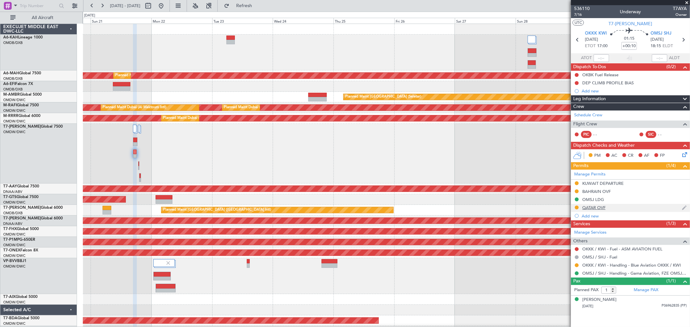
click at [606, 207] on div "QATAR OVF" at bounding box center [630, 208] width 119 height 8
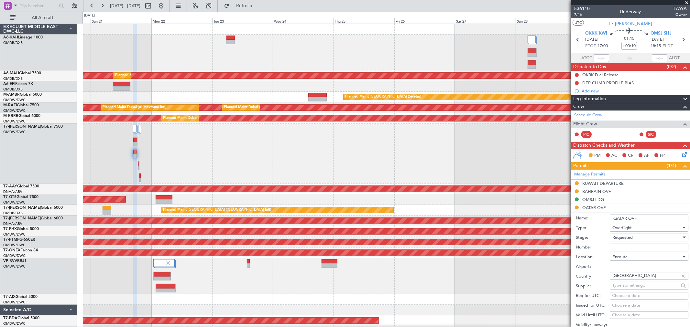
click at [627, 250] on input "Number:" at bounding box center [649, 248] width 79 height 8
paste input "FN1320 :"
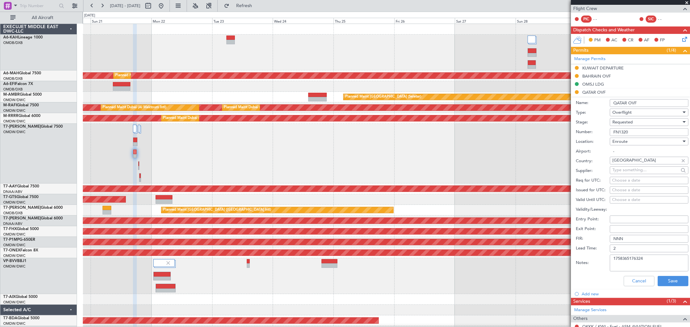
scroll to position [144, 0]
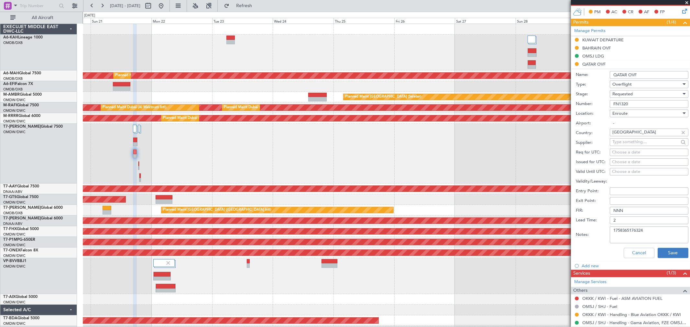
type input "FN1320"
click at [669, 249] on button "Save" at bounding box center [673, 253] width 31 height 10
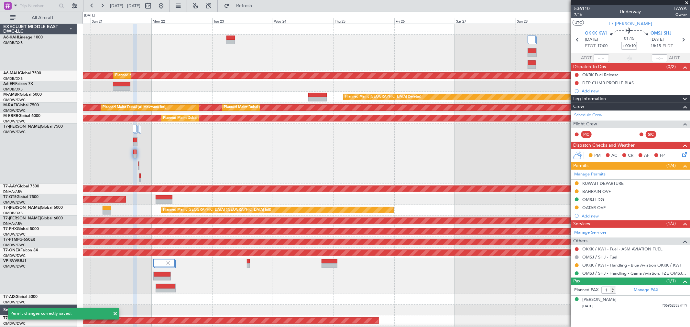
scroll to position [0, 0]
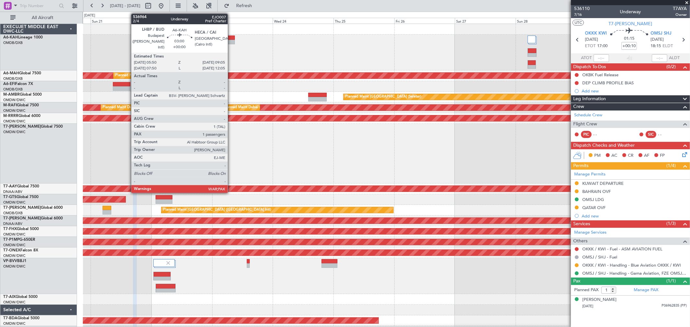
click at [231, 40] on div at bounding box center [230, 42] width 8 height 5
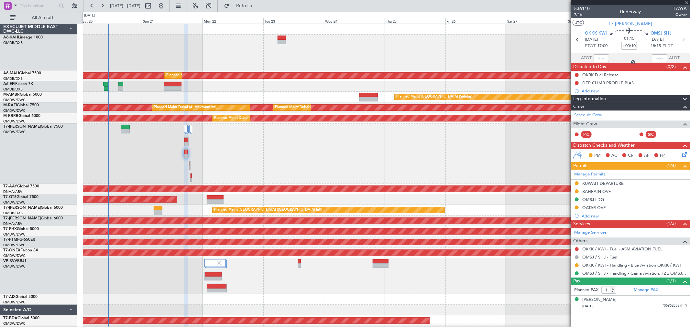
type input "13"
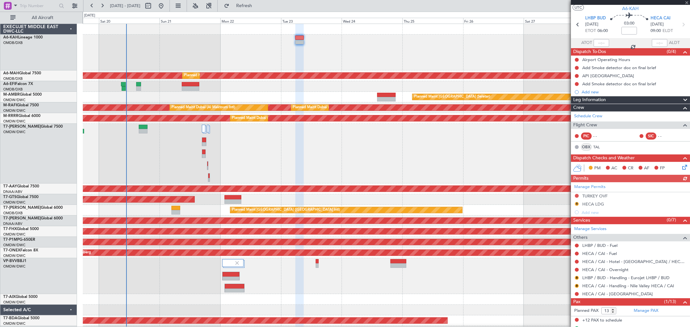
scroll to position [27, 0]
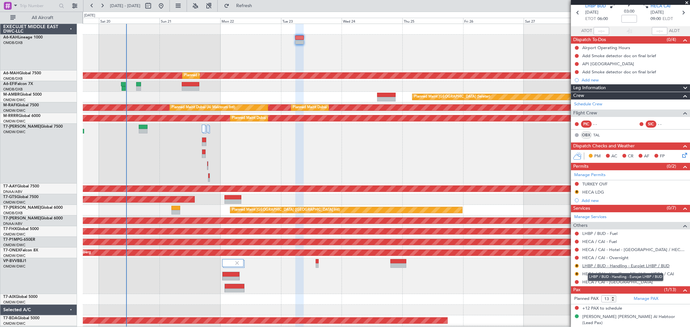
click at [615, 267] on link "LHBP / BUD - Handling - Eurojet LHBP / BUD" at bounding box center [625, 265] width 87 height 5
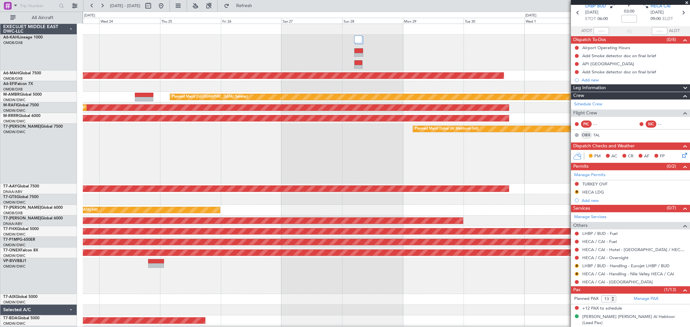
click at [147, 52] on div at bounding box center [386, 53] width 607 height 36
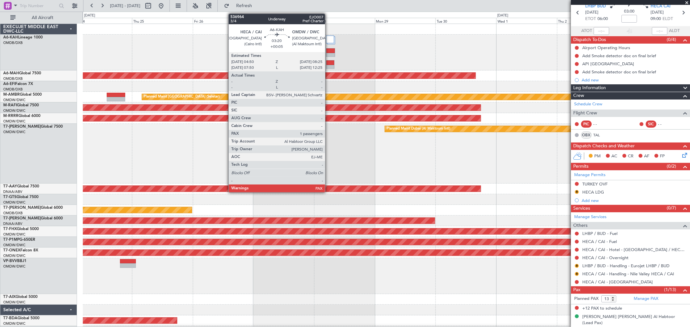
click at [328, 52] on div at bounding box center [330, 51] width 9 height 5
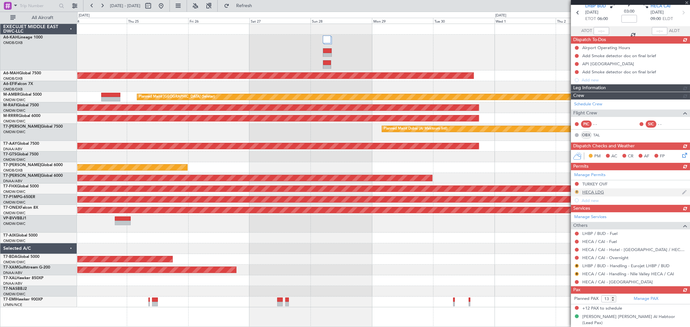
click at [577, 192] on div "Manage Permits TURKEY OVF R HECA LDG Add new" at bounding box center [630, 187] width 119 height 34
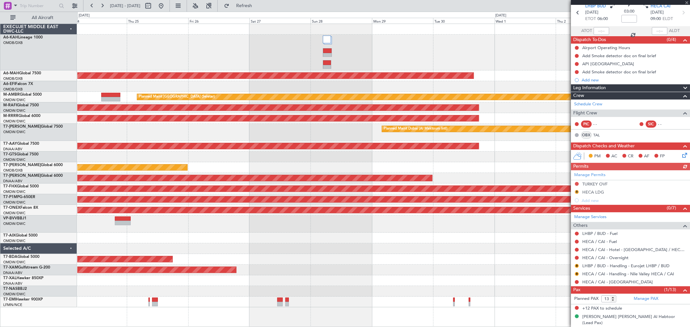
drag, startPoint x: 576, startPoint y: 191, endPoint x: 550, endPoint y: 201, distance: 28.2
click at [576, 191] on div "Manage Permits TURKEY OVF R HECA LDG Add new" at bounding box center [630, 187] width 119 height 34
click at [577, 192] on button "R" at bounding box center [577, 192] width 4 height 4
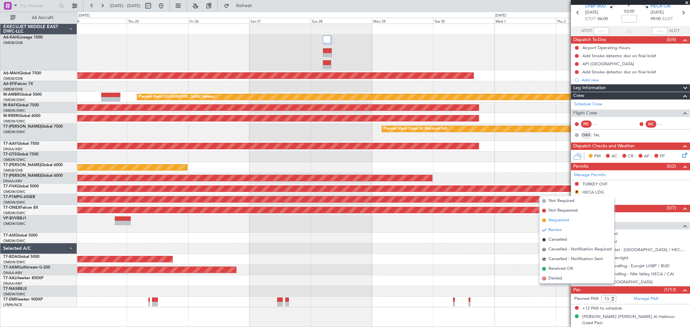
click at [561, 222] on span "Requested" at bounding box center [559, 220] width 20 height 6
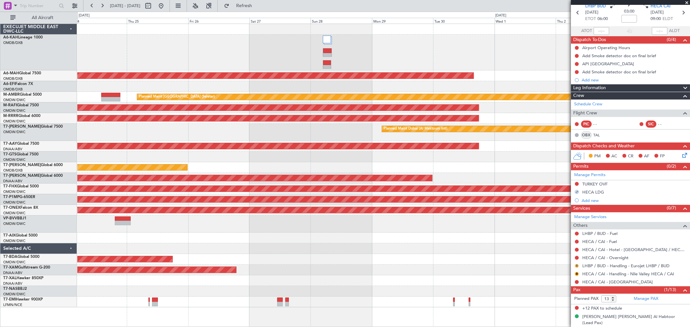
click at [578, 267] on button "R" at bounding box center [577, 266] width 4 height 4
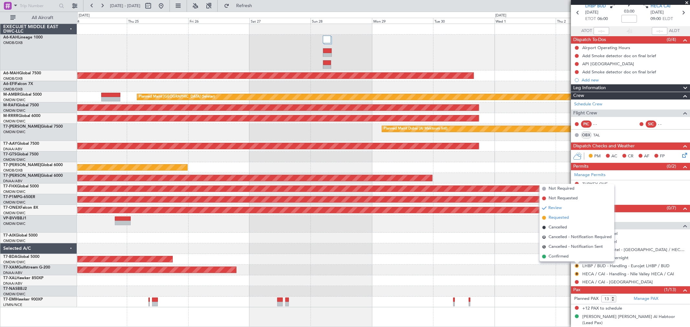
click at [557, 220] on span "Requested" at bounding box center [559, 218] width 20 height 6
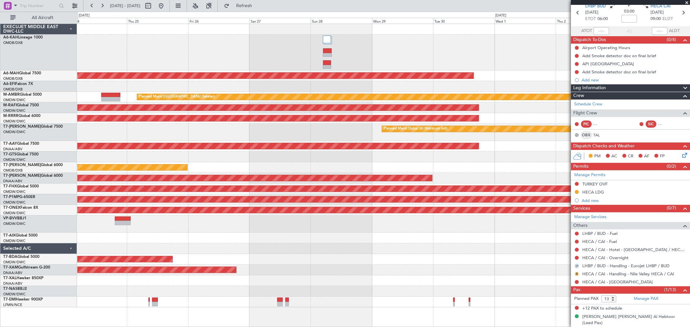
click at [577, 274] on button "R" at bounding box center [577, 274] width 4 height 4
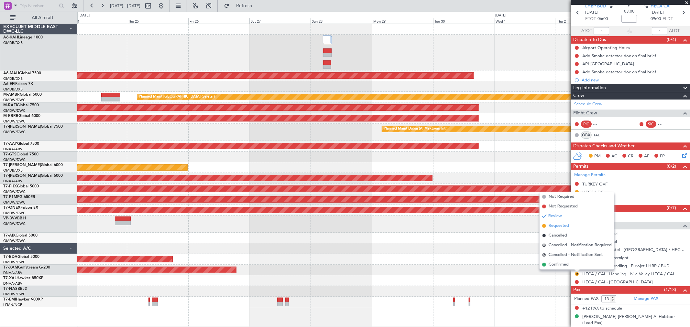
click at [566, 228] on span "Requested" at bounding box center [559, 226] width 20 height 6
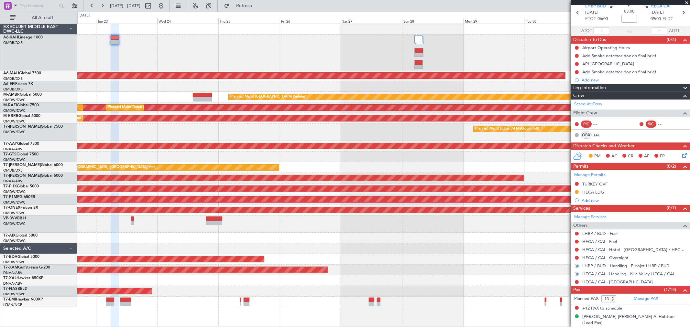
scroll to position [7, 0]
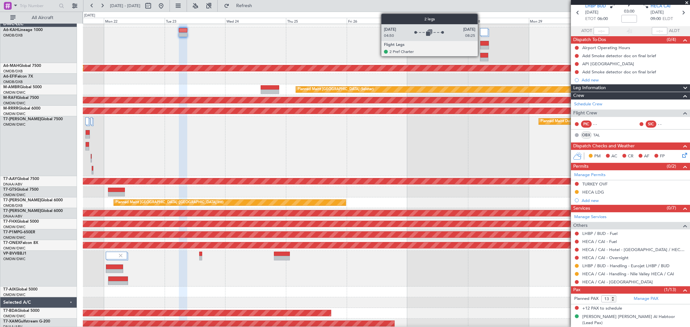
click at [481, 34] on div at bounding box center [484, 32] width 8 height 8
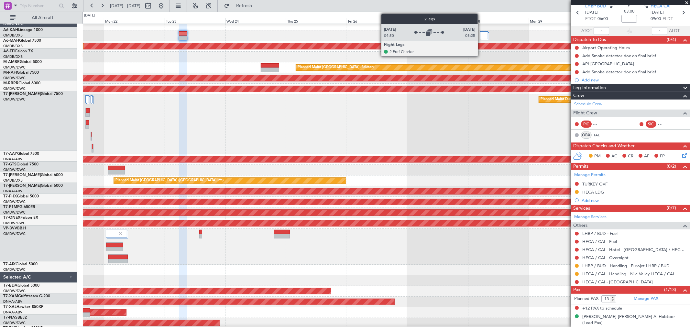
scroll to position [4, 0]
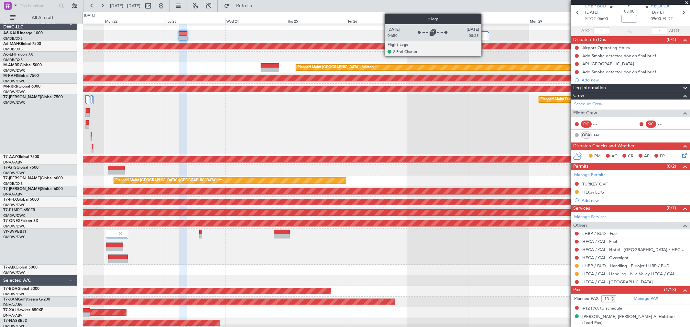
click at [485, 36] on div at bounding box center [484, 35] width 8 height 8
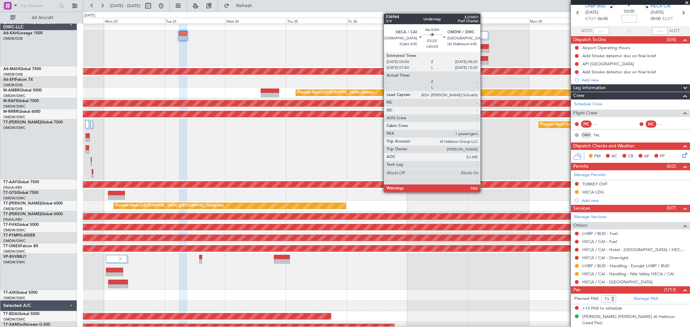
click at [484, 50] on div at bounding box center [484, 51] width 9 height 5
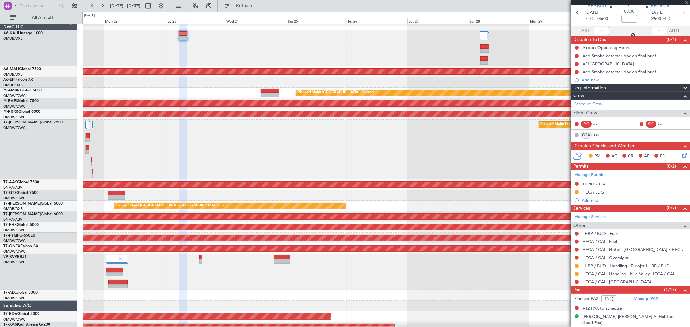
type input "+00:05"
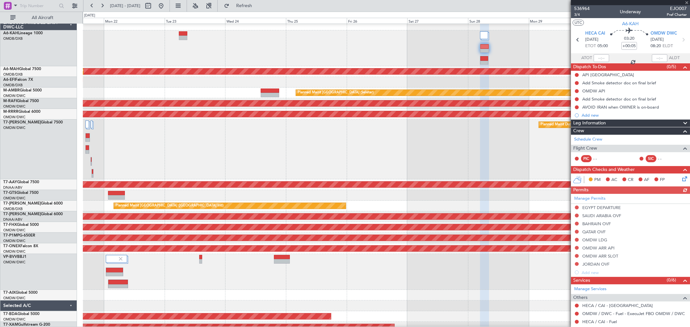
scroll to position [36, 0]
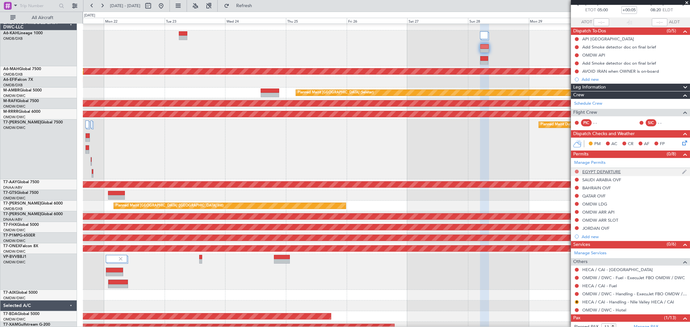
click at [577, 172] on button at bounding box center [577, 172] width 4 height 4
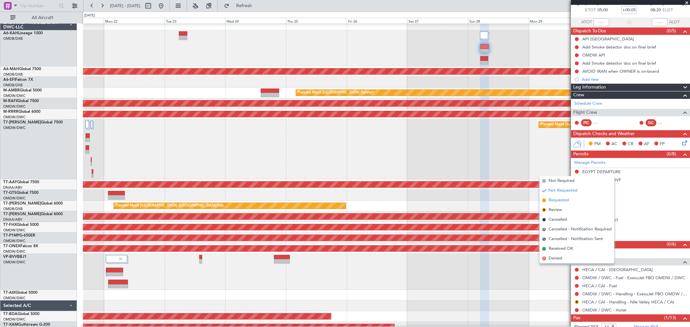
click at [564, 199] on span "Requested" at bounding box center [559, 200] width 20 height 6
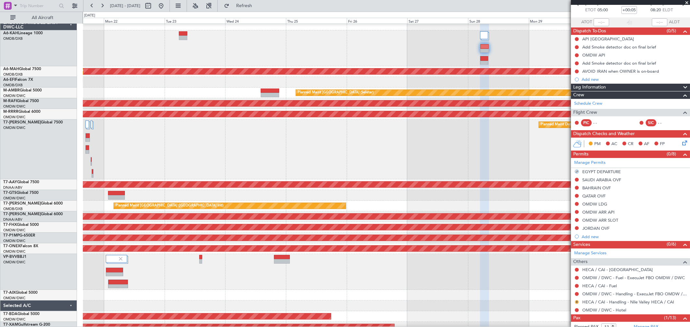
click at [577, 303] on button "R" at bounding box center [577, 302] width 4 height 4
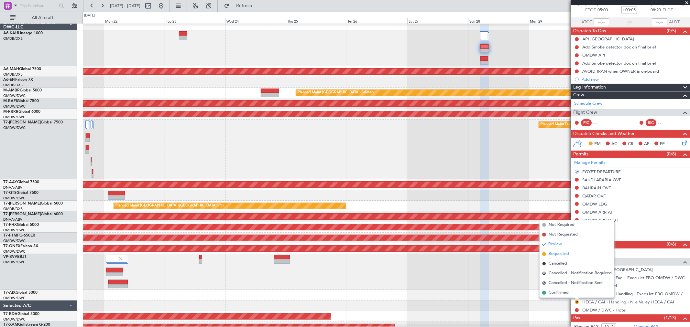
click at [562, 253] on span "Requested" at bounding box center [559, 254] width 20 height 6
